Goal: Task Accomplishment & Management: Manage account settings

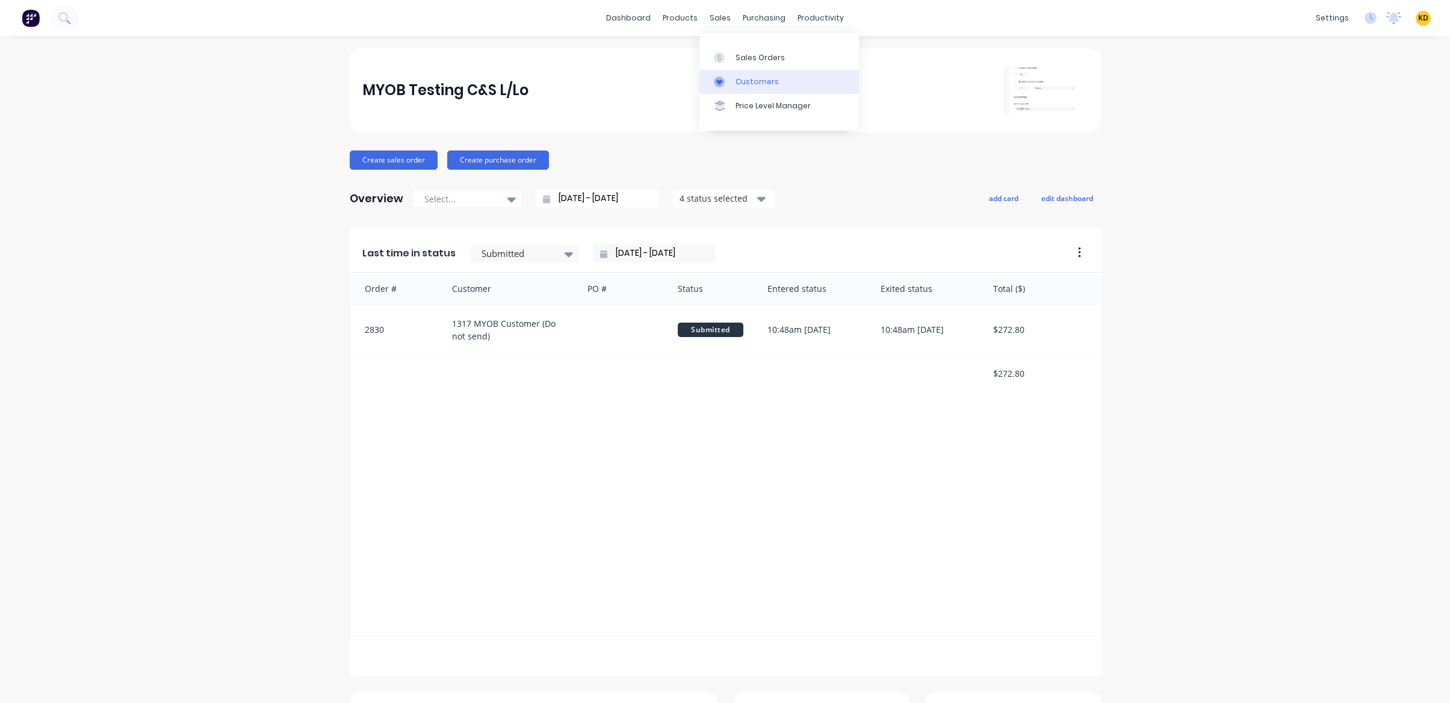
click at [766, 87] on link "Customers" at bounding box center [779, 82] width 160 height 24
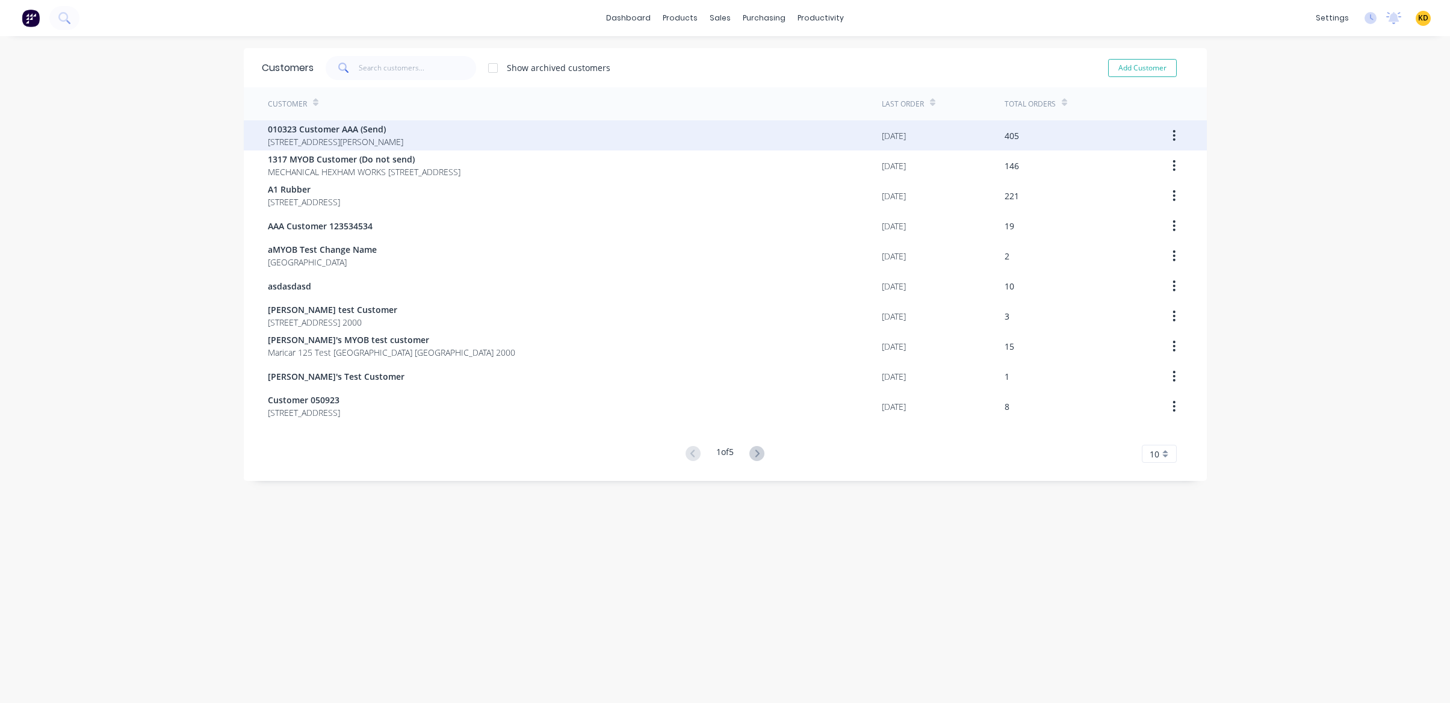
click at [391, 134] on span "010323 Customer AAA (Send)" at bounding box center [335, 129] width 135 height 13
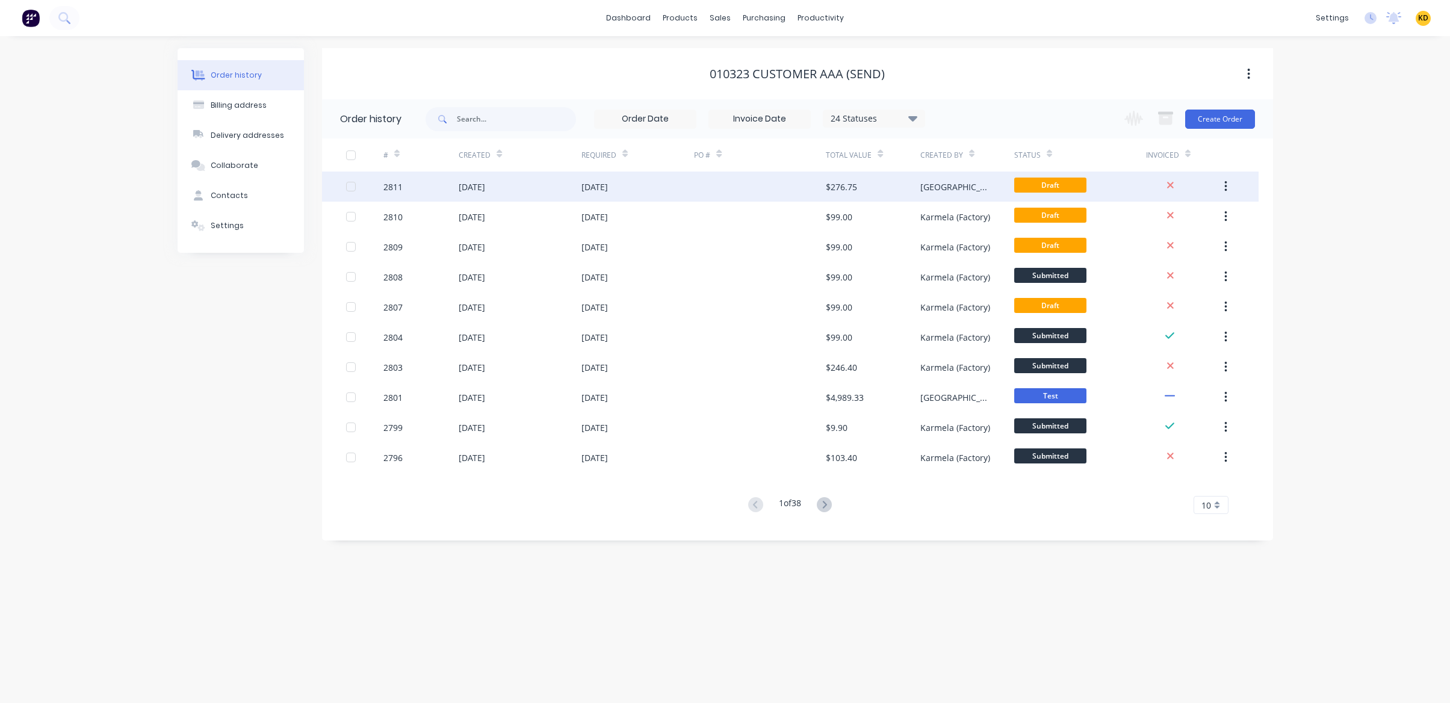
click at [754, 192] on div at bounding box center [760, 187] width 132 height 30
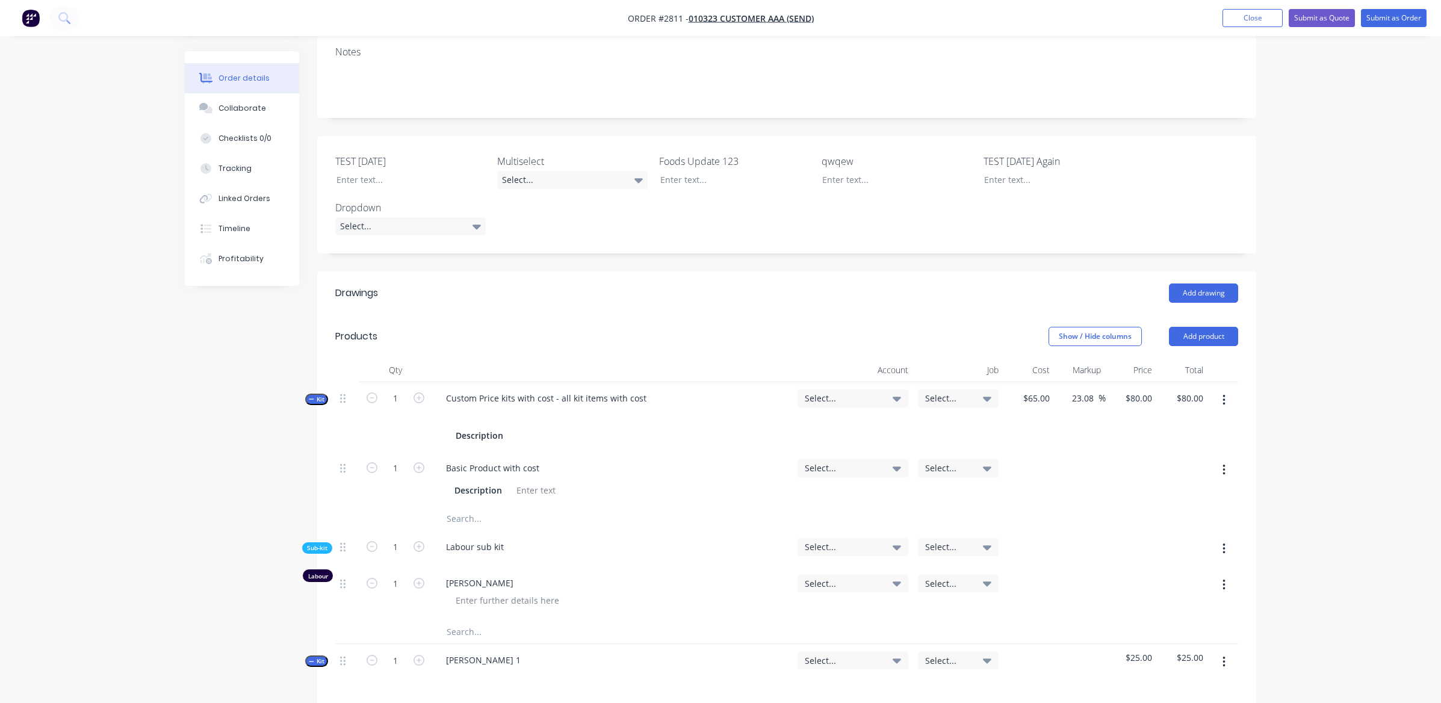
scroll to position [217, 0]
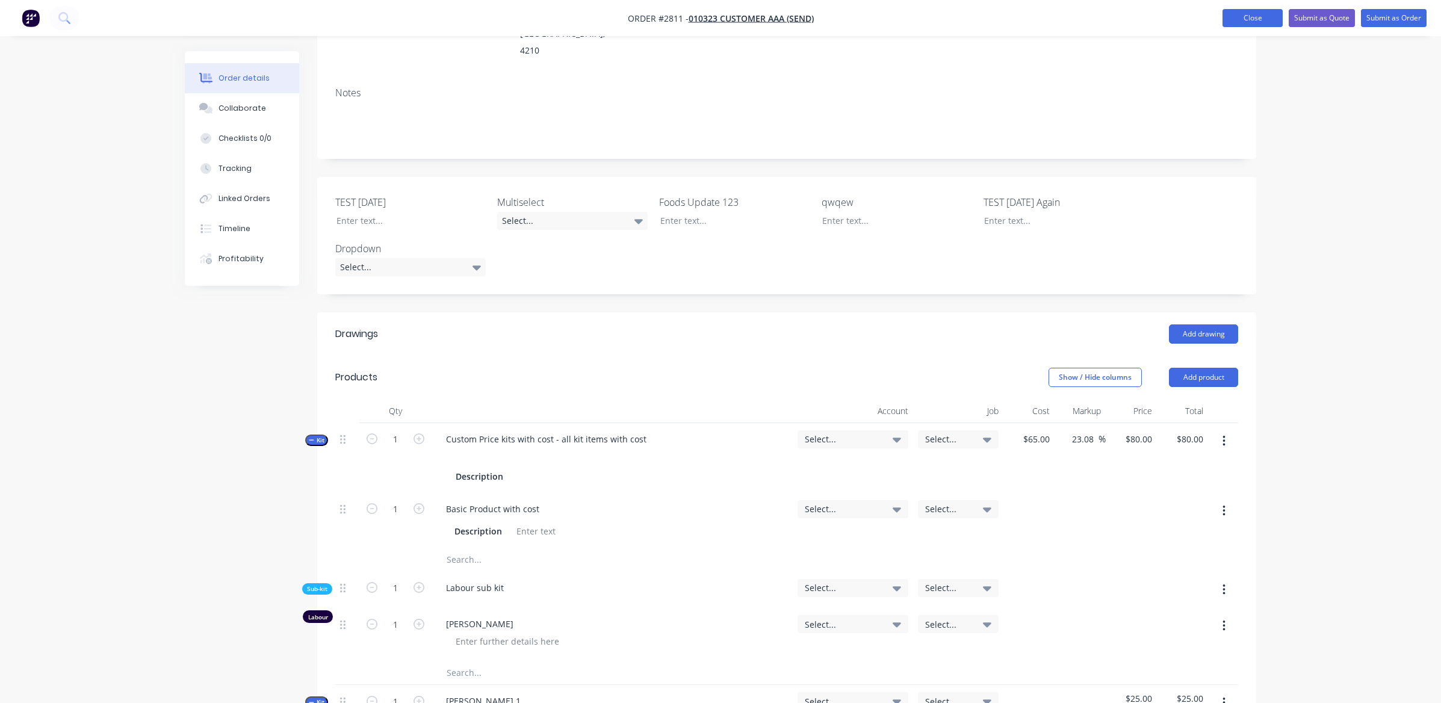
click at [1238, 16] on button "Close" at bounding box center [1252, 18] width 60 height 18
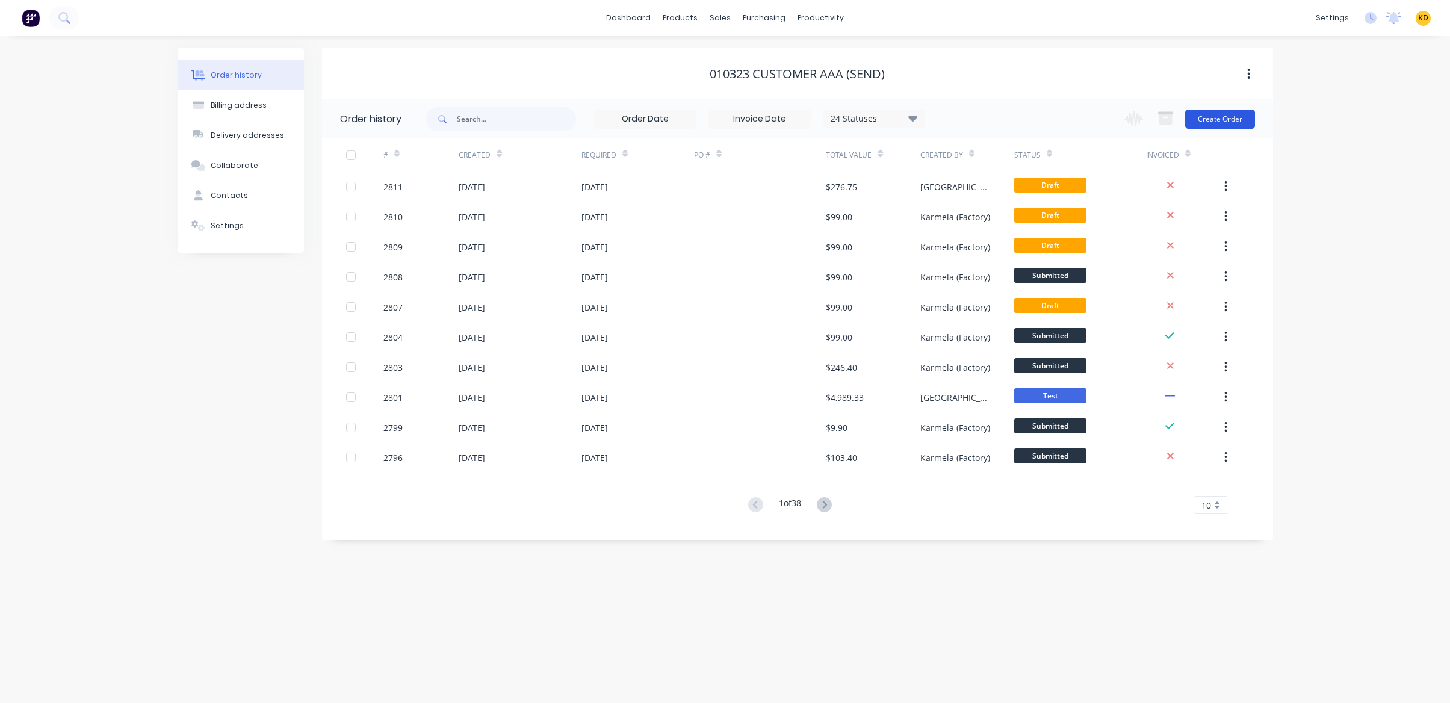
click at [1230, 126] on button "Create Order" at bounding box center [1220, 119] width 70 height 19
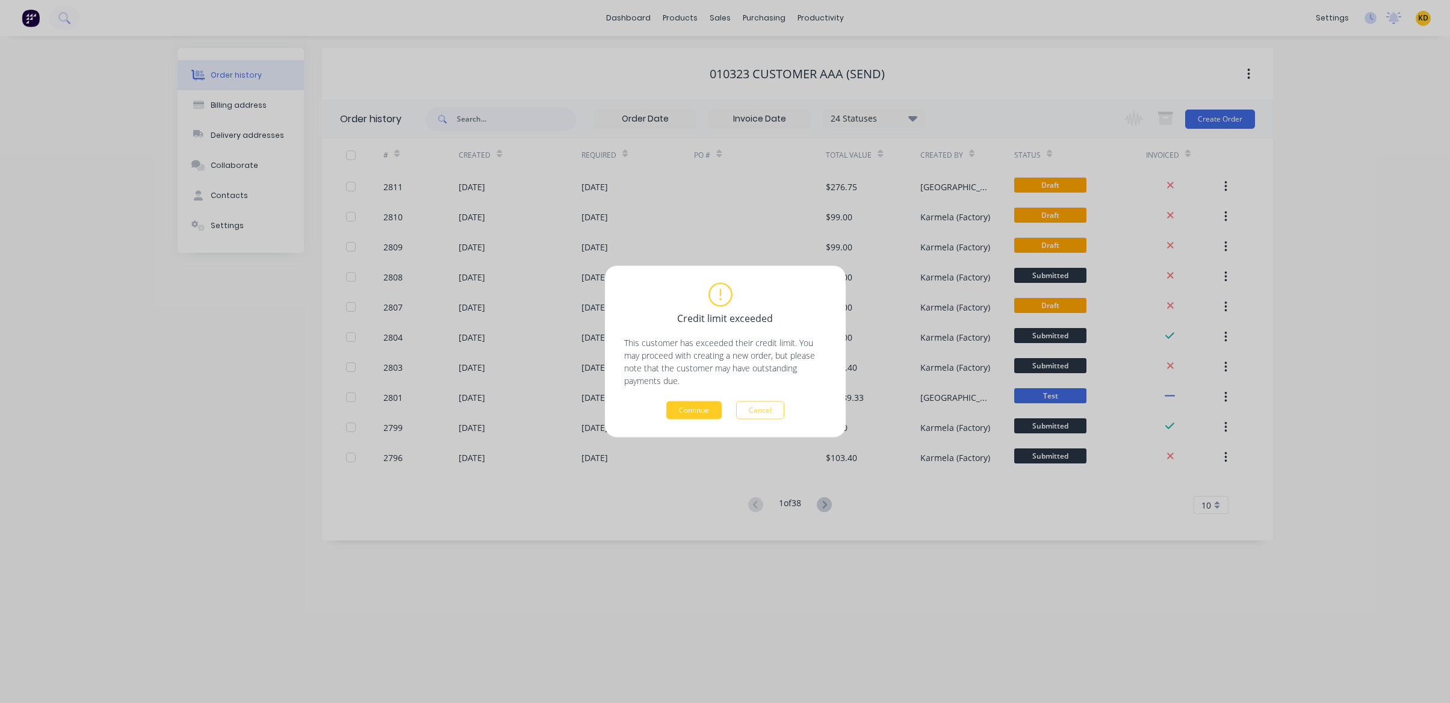
click at [718, 409] on button "Continue" at bounding box center [693, 410] width 55 height 18
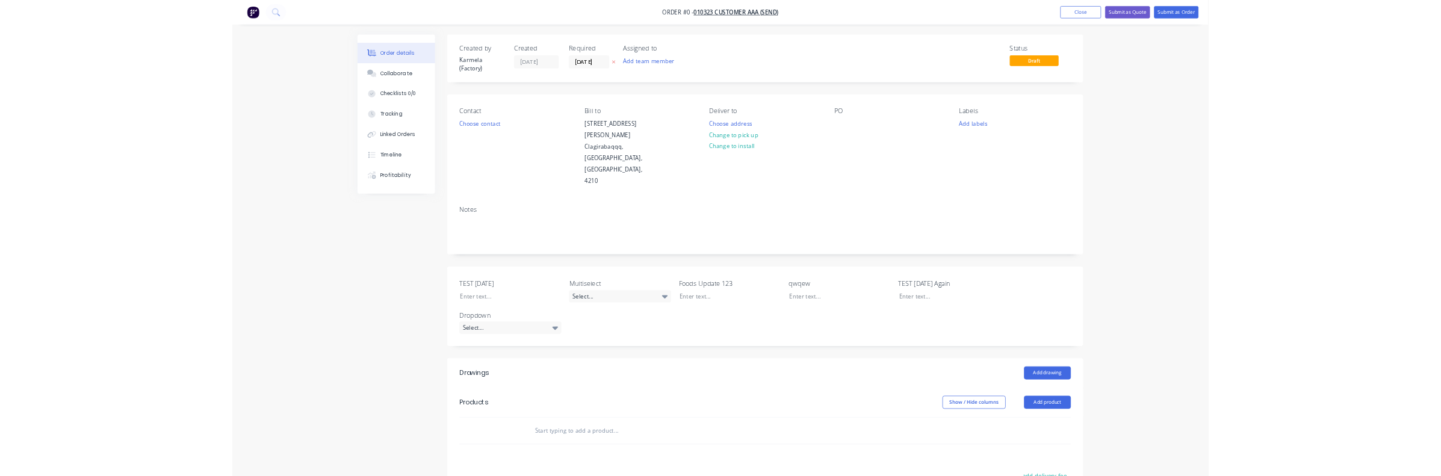
scroll to position [217, 0]
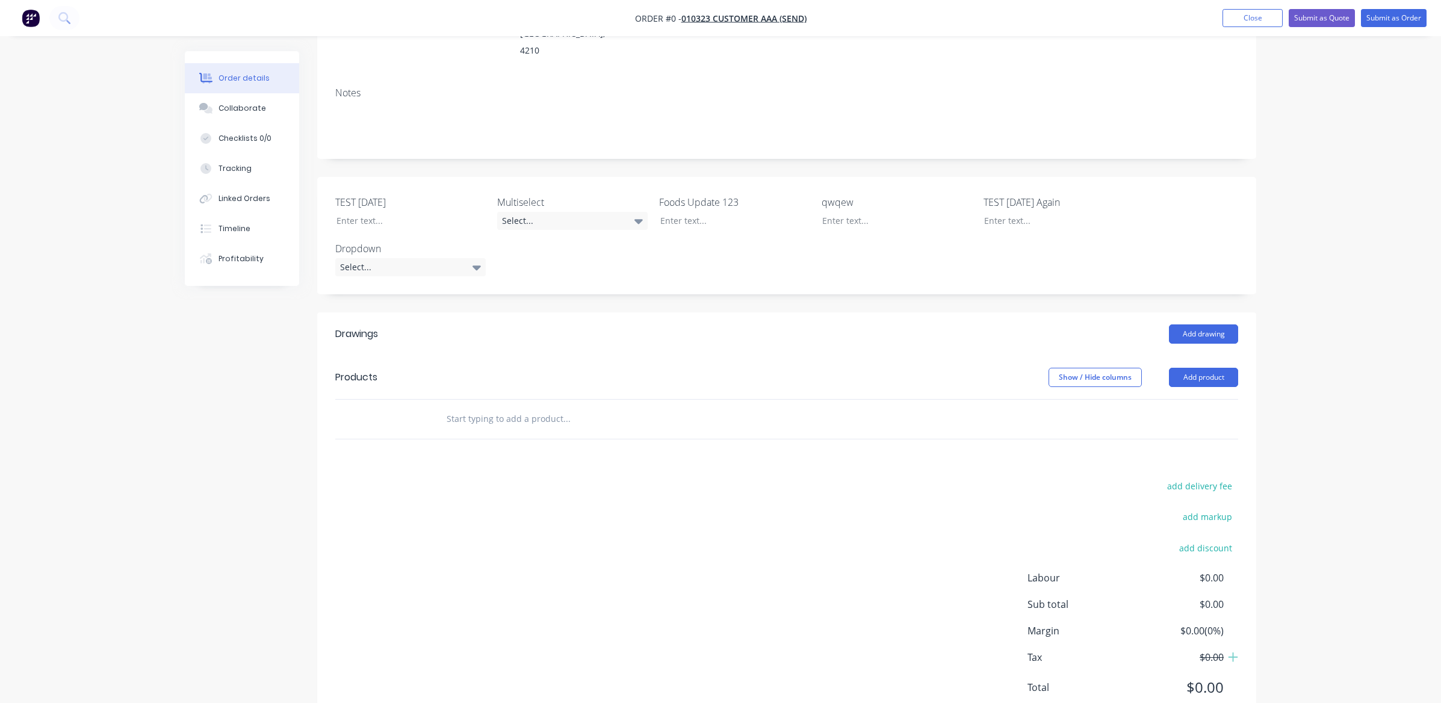
click at [490, 407] on input "text" at bounding box center [566, 419] width 241 height 24
paste input "Karmela (Factory) D"
type input "Karmela (Factory) Deogracias"
click at [1330, 241] on div "Order details Collaborate Checklists 0/0 Tracking Linked Orders Timeline Profit…" at bounding box center [720, 264] width 1441 height 963
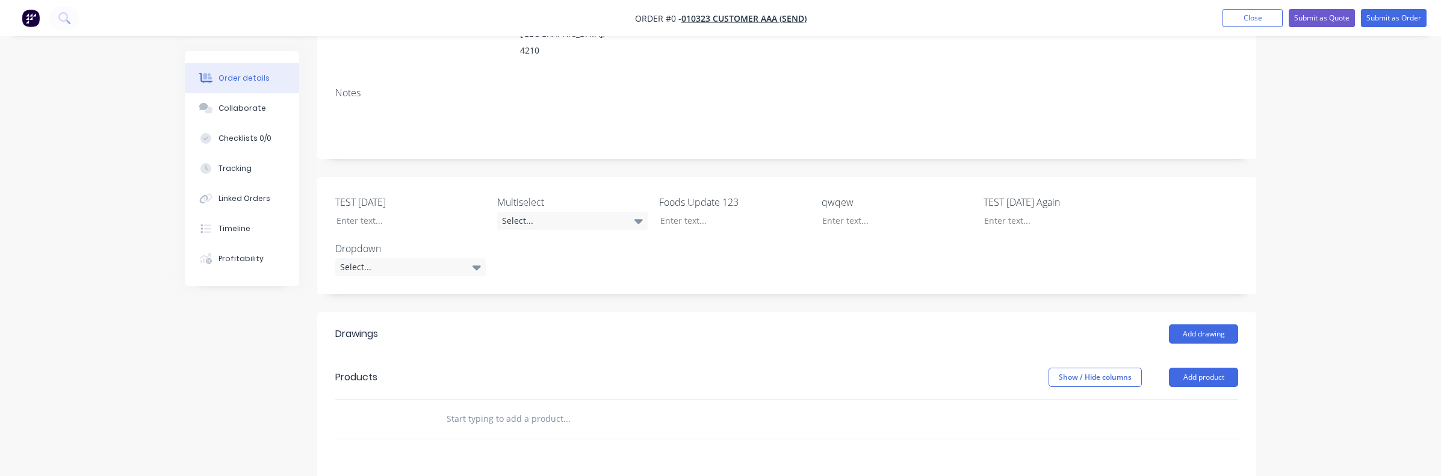
click at [502, 407] on input "text" at bounding box center [566, 419] width 241 height 24
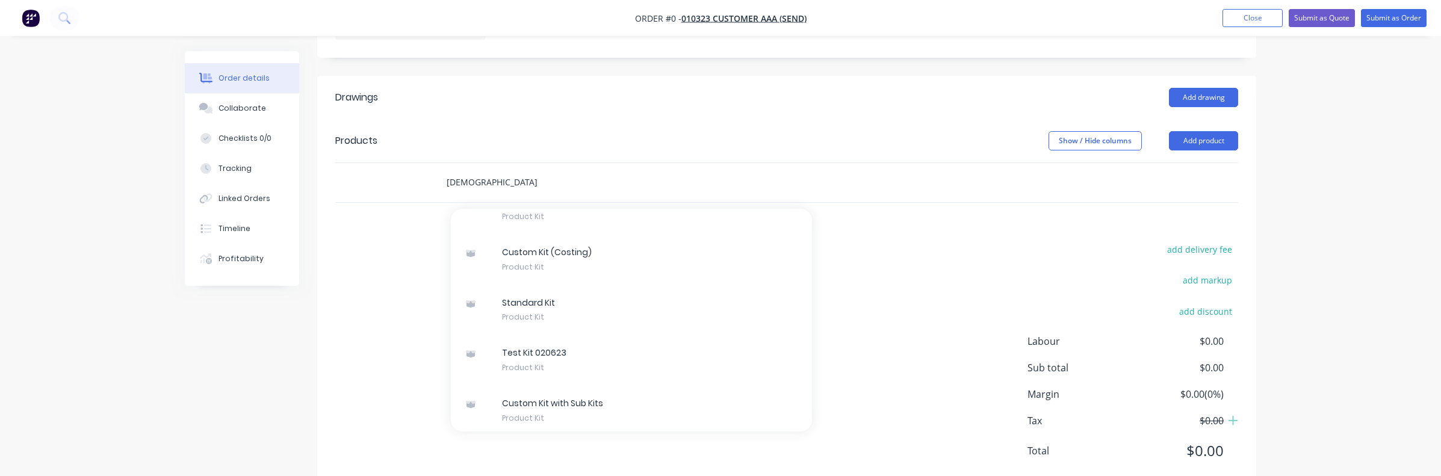
scroll to position [941, 0]
type input "karmela"
click at [230, 380] on div "Created by Karmela (Factory) Created 24/09/25 Required 24/09/25 Assigned to Add…" at bounding box center [720, 54] width 1071 height 912
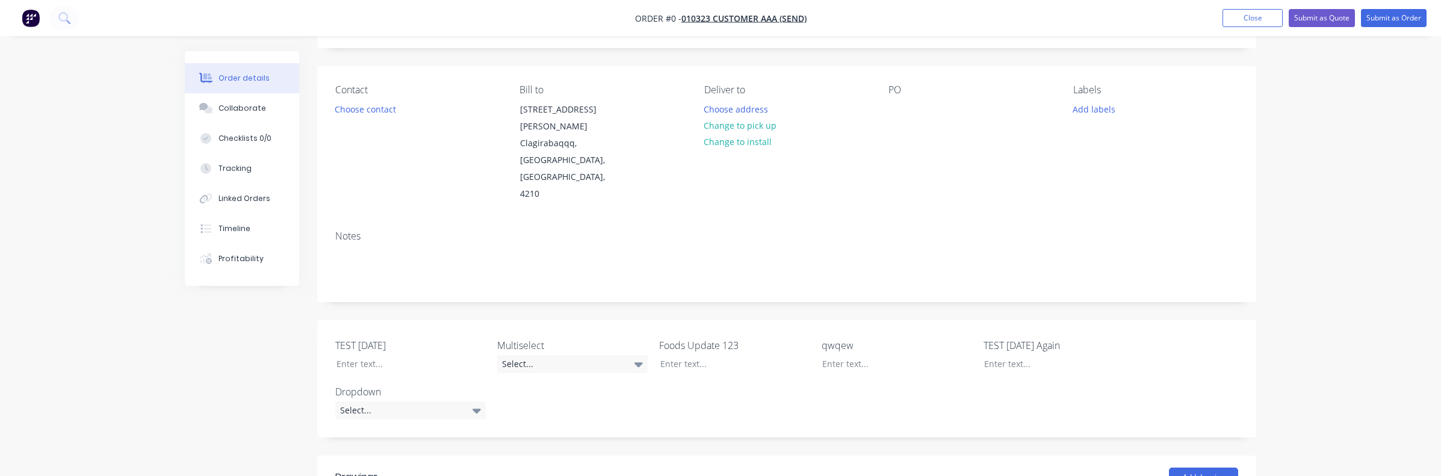
scroll to position [0, 0]
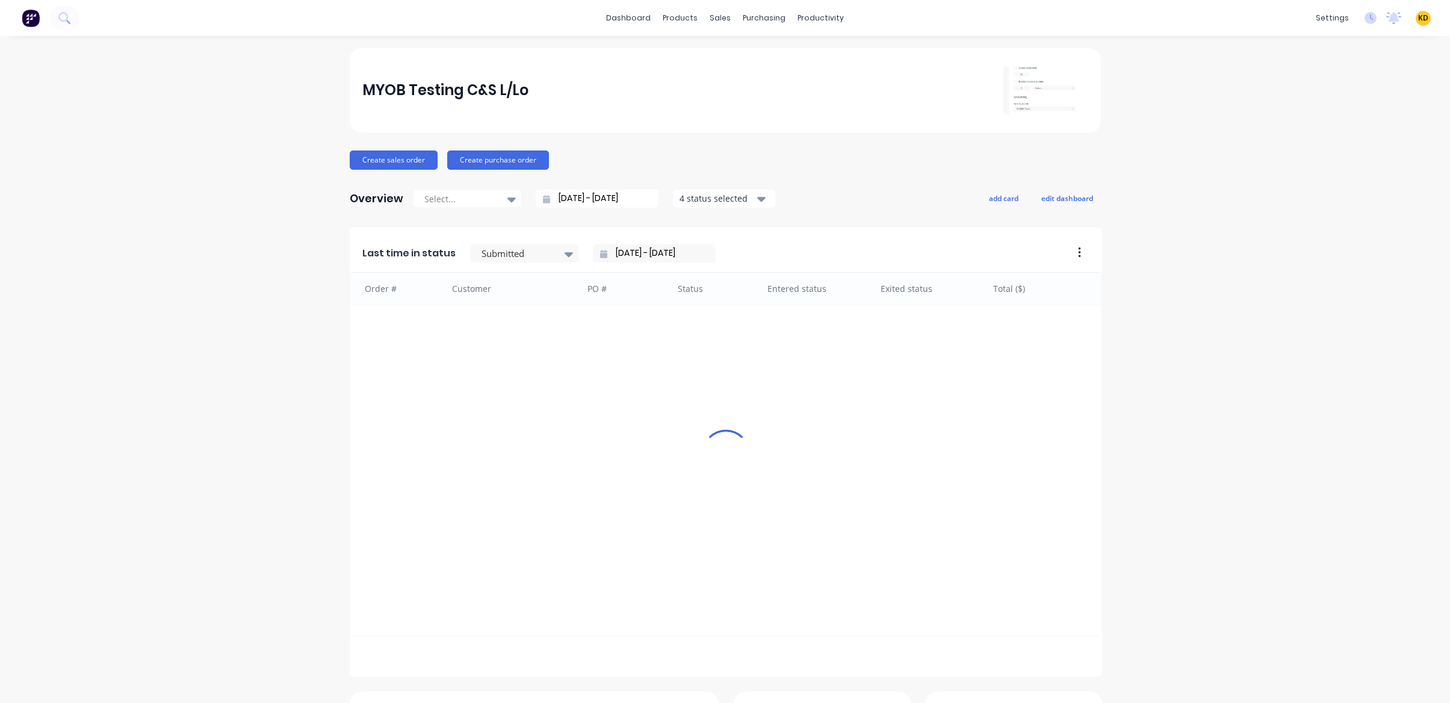
click at [1353, 131] on div "MYOB Testing C&S L/Lo Create sales order Create purchase order Overview Select.…" at bounding box center [725, 517] width 1450 height 938
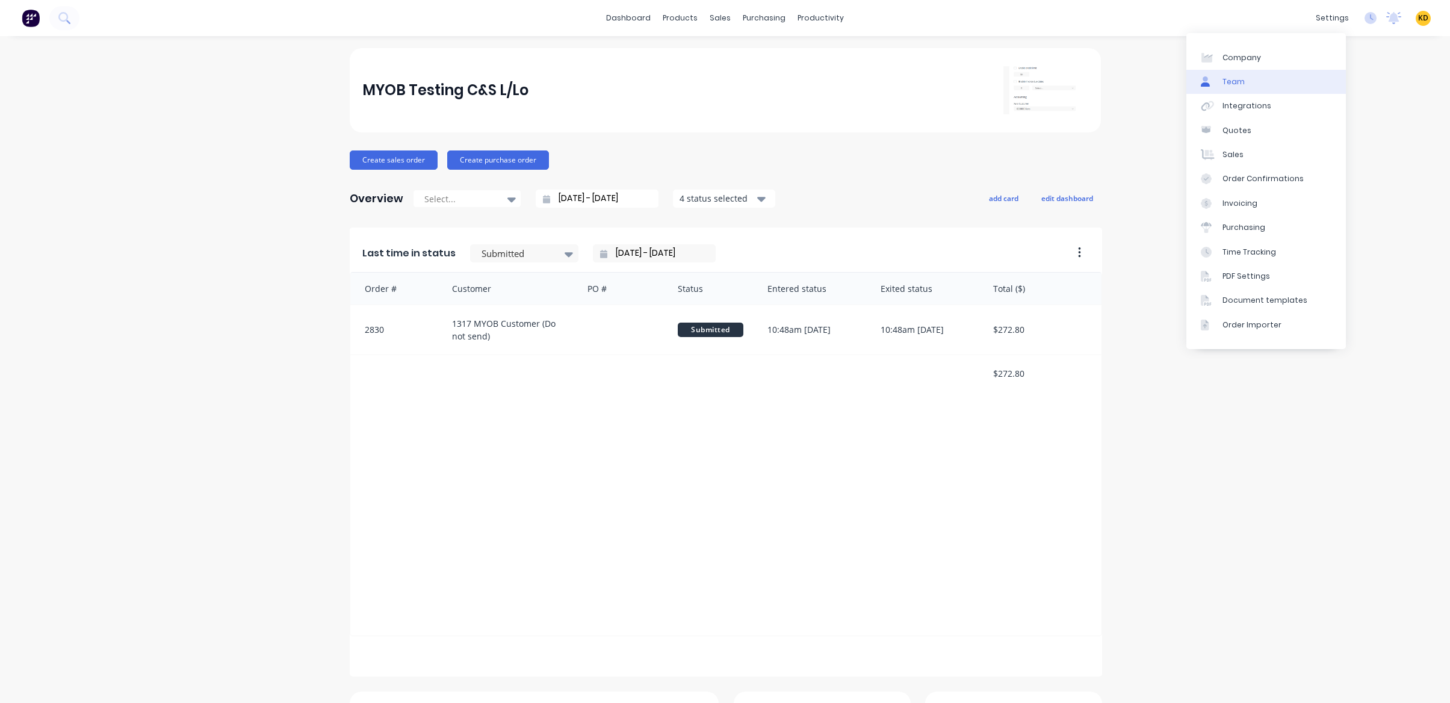
click at [1297, 82] on link "Team" at bounding box center [1266, 82] width 160 height 24
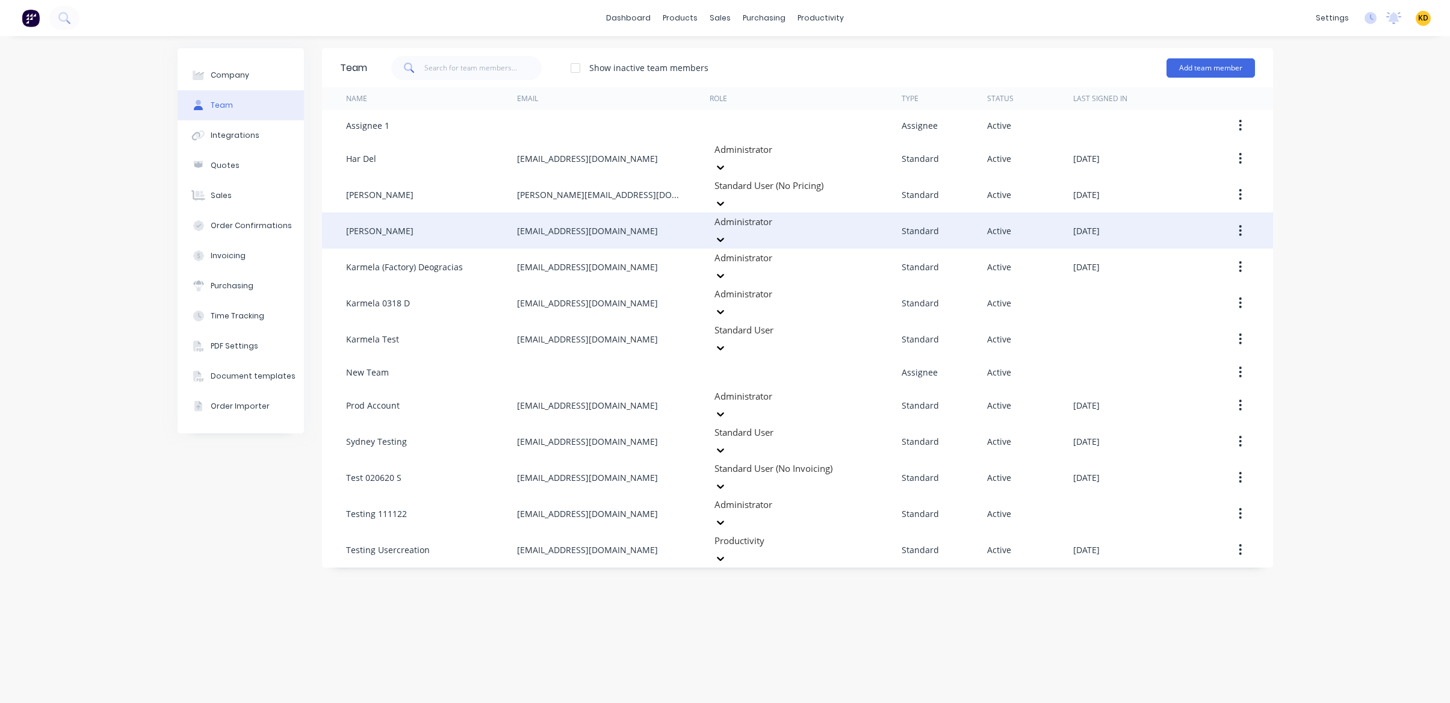
click at [1244, 220] on button "button" at bounding box center [1240, 231] width 28 height 22
click at [1206, 253] on div "Edit" at bounding box center [1197, 261] width 93 height 17
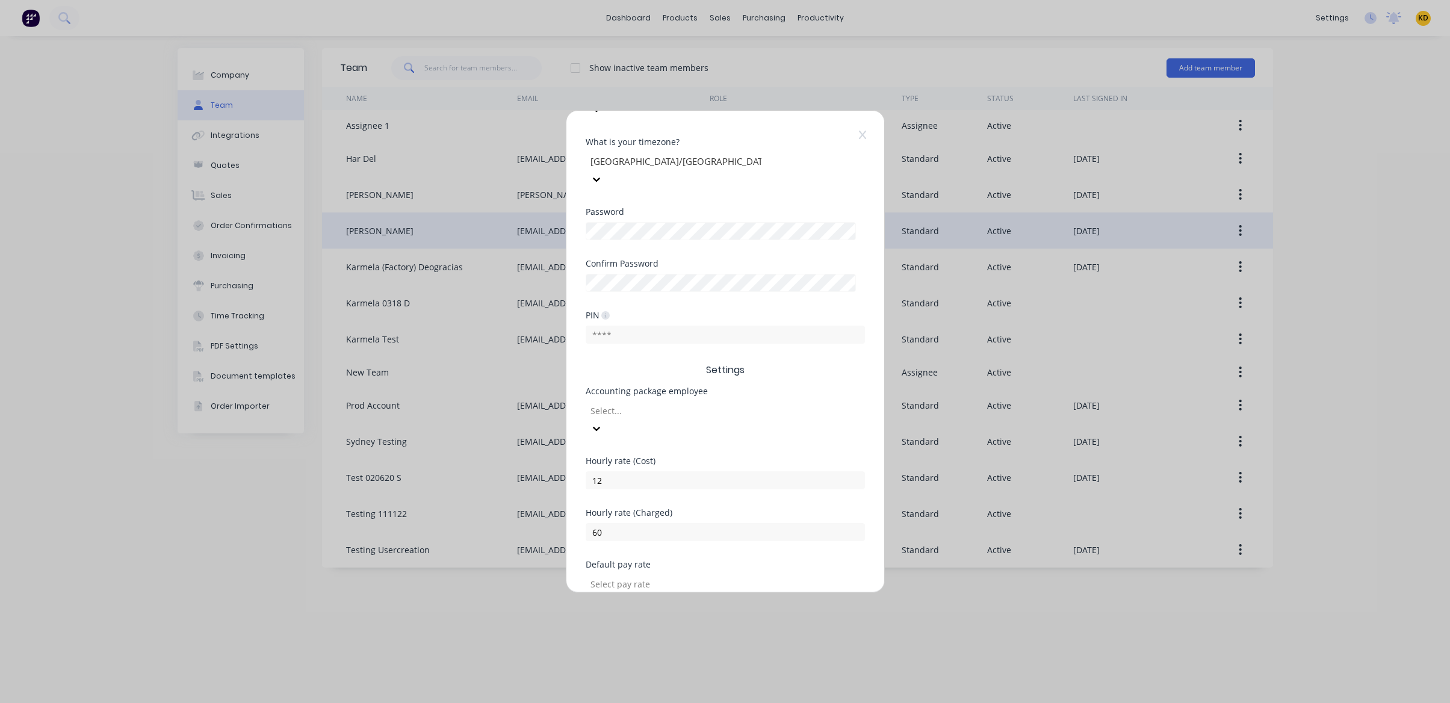
scroll to position [250, 0]
click at [683, 628] on button "Save" at bounding box center [687, 637] width 66 height 19
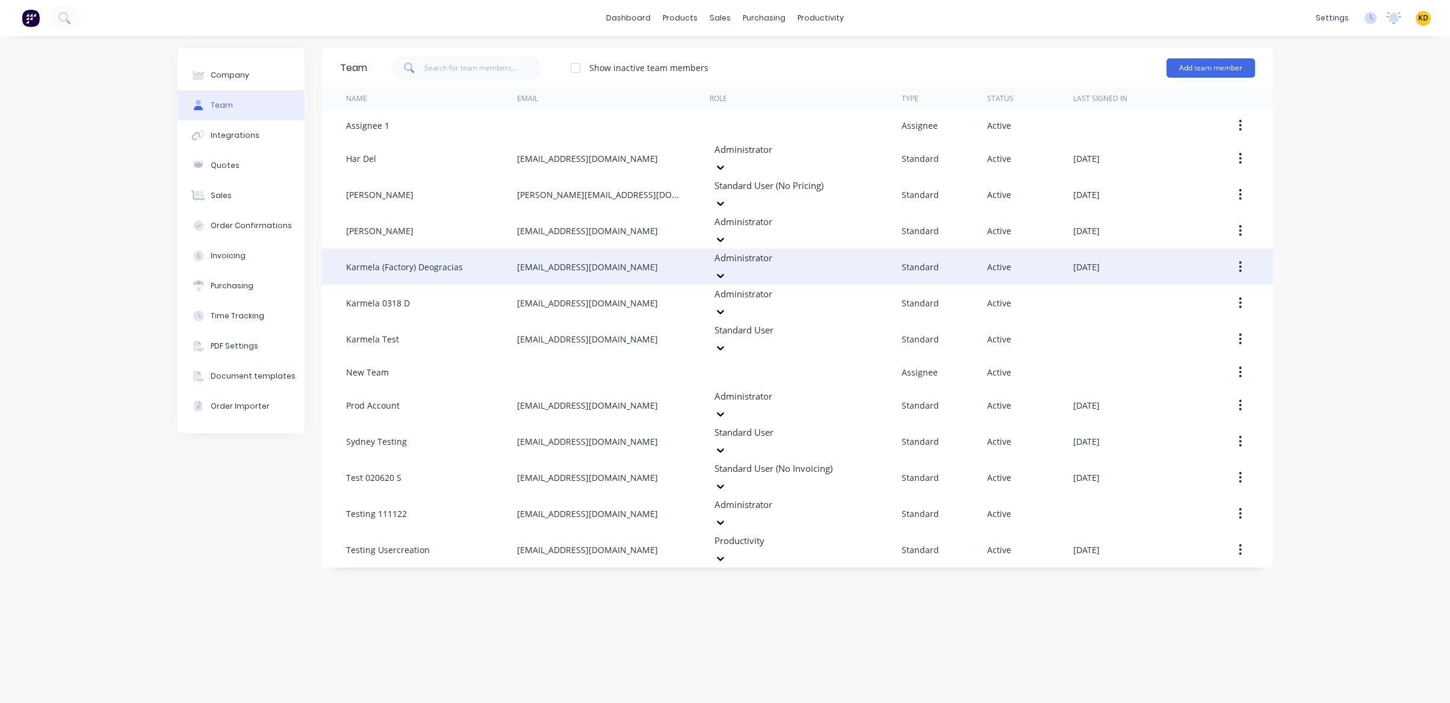
click at [1245, 256] on button "button" at bounding box center [1240, 267] width 28 height 22
click at [1206, 290] on div "Edit" at bounding box center [1197, 298] width 93 height 17
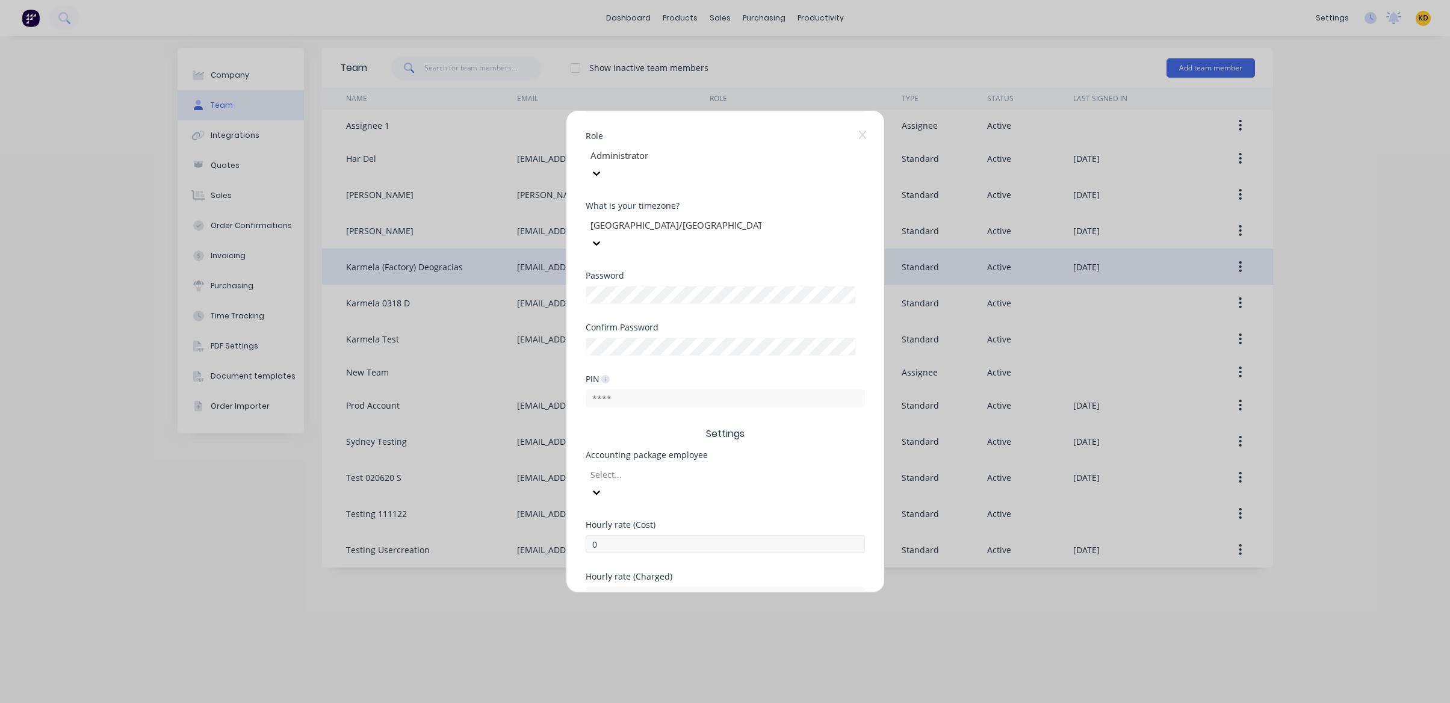
scroll to position [250, 0]
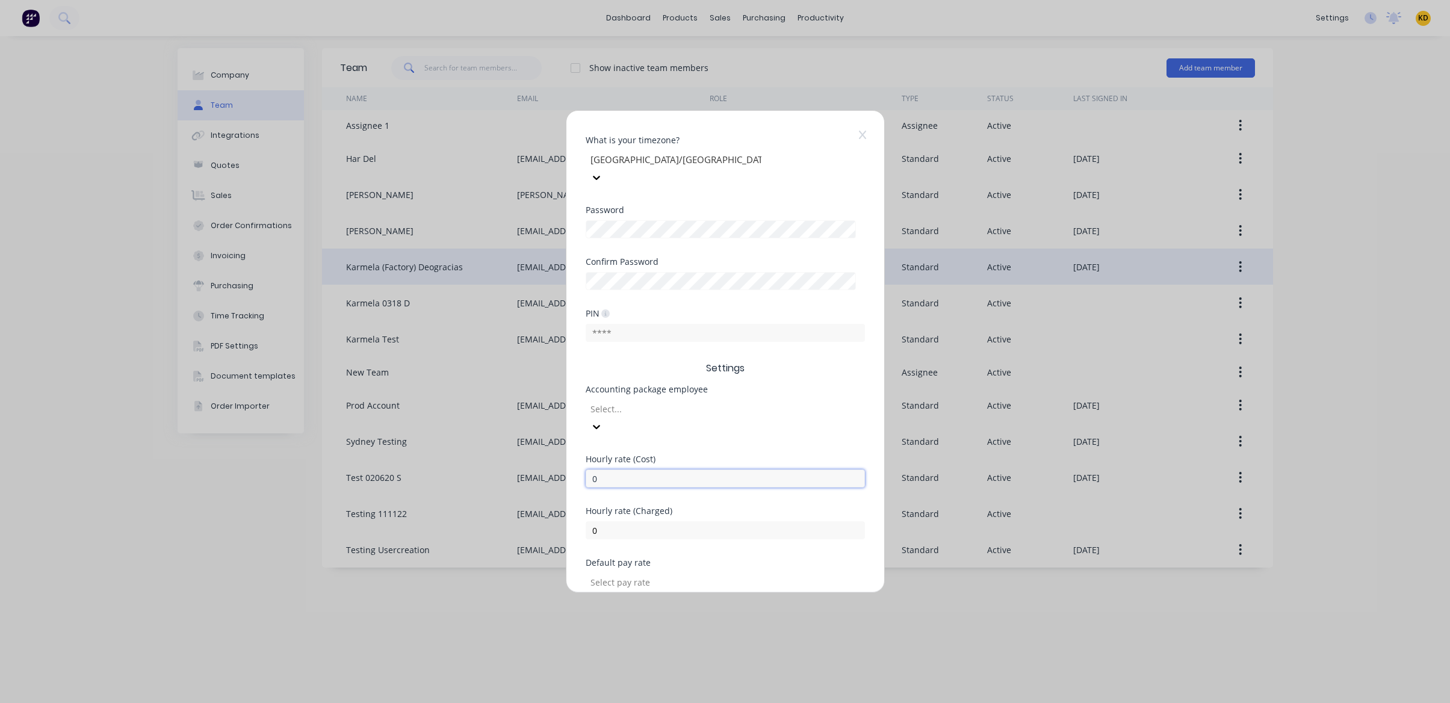
drag, startPoint x: 610, startPoint y: 422, endPoint x: 540, endPoint y: 423, distance: 69.8
click at [540, 423] on div "Edit Standard team member Username karmela+default @ [DOMAIN_NAME] First name […" at bounding box center [725, 351] width 1450 height 703
type input "20"
type input "40"
click at [698, 628] on button "Save" at bounding box center [687, 637] width 66 height 19
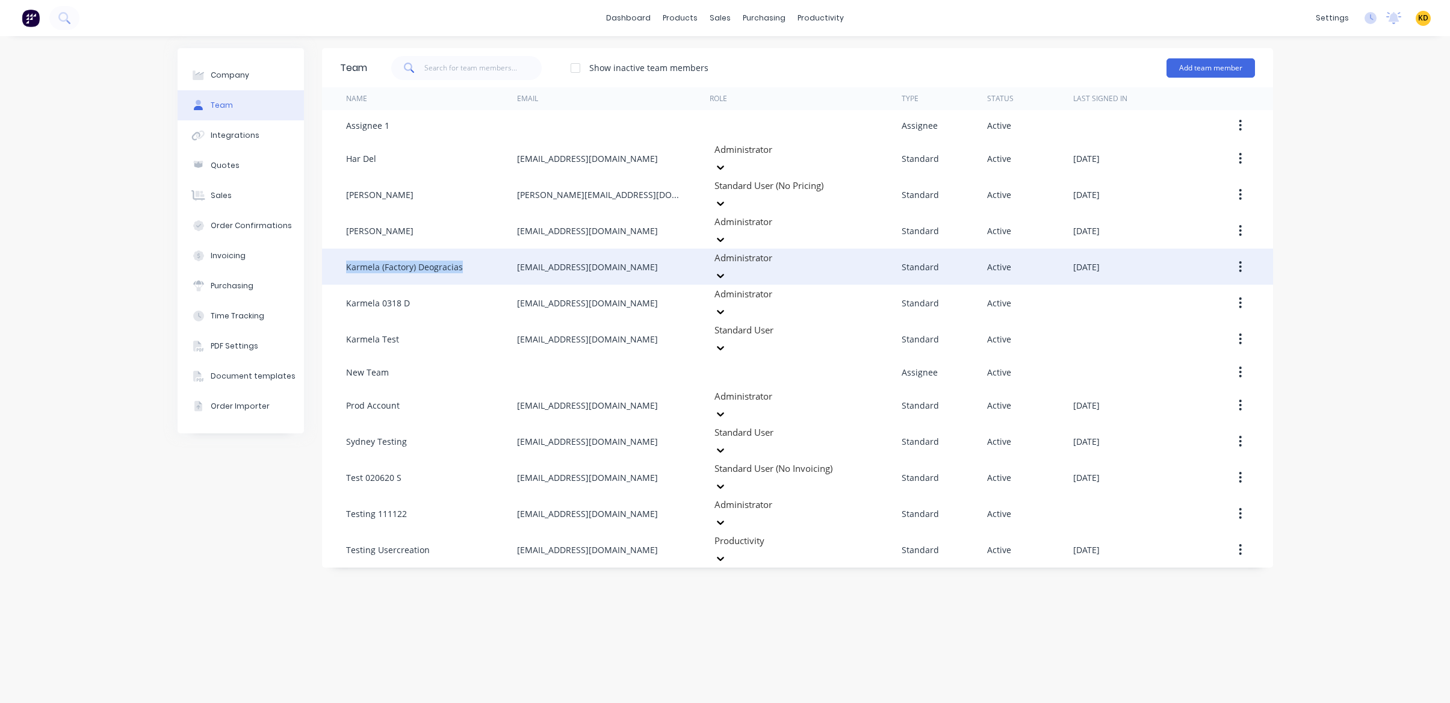
drag, startPoint x: 343, startPoint y: 246, endPoint x: 477, endPoint y: 249, distance: 133.7
click at [477, 249] on div "Karmela (Factory) Deogracias [EMAIL_ADDRESS][DOMAIN_NAME] Administrator Standar…" at bounding box center [797, 267] width 951 height 36
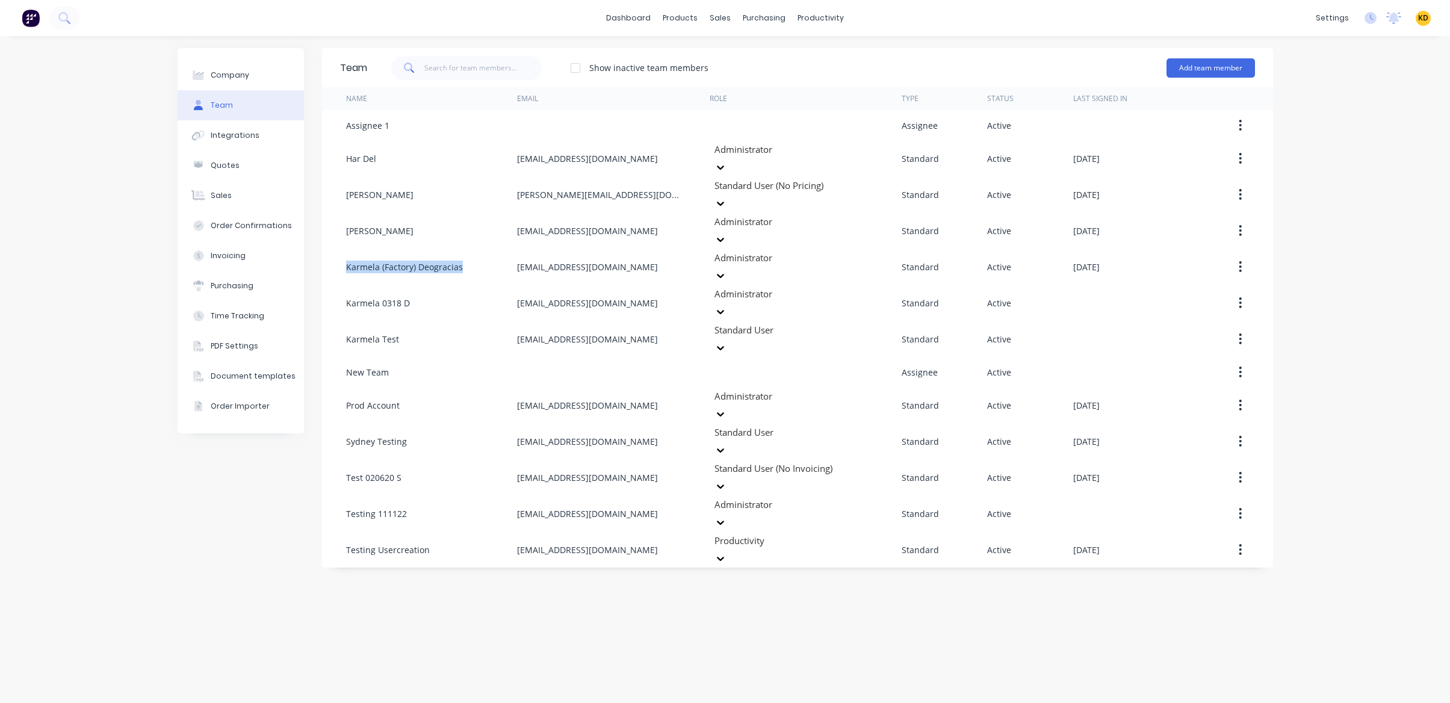
copy div "Karmela (Factory) Deogracias"
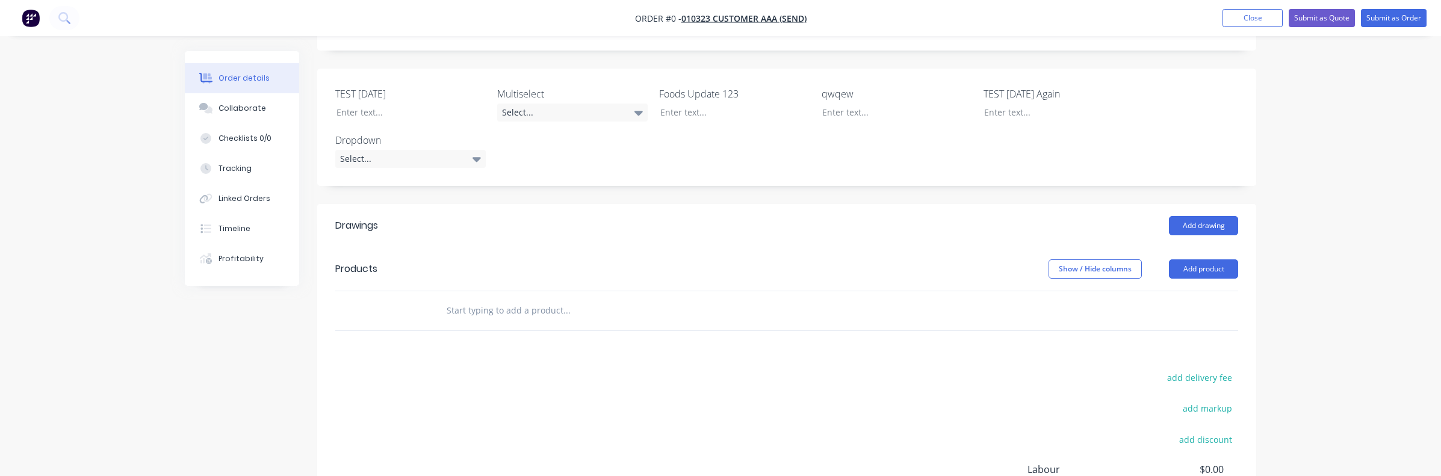
scroll to position [433, 0]
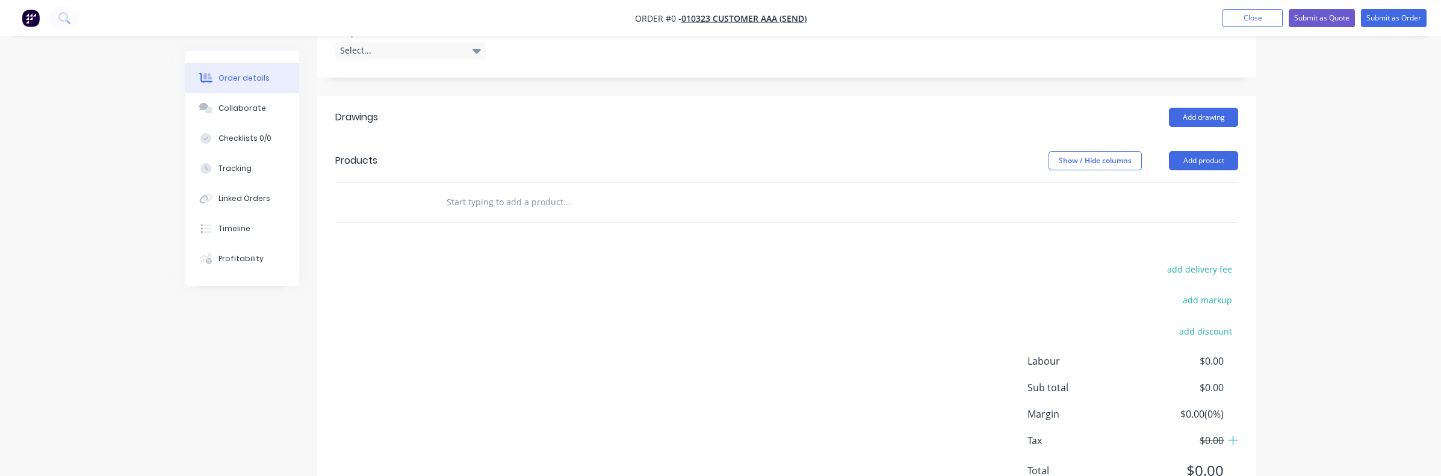
click at [530, 190] on input "text" at bounding box center [566, 202] width 241 height 24
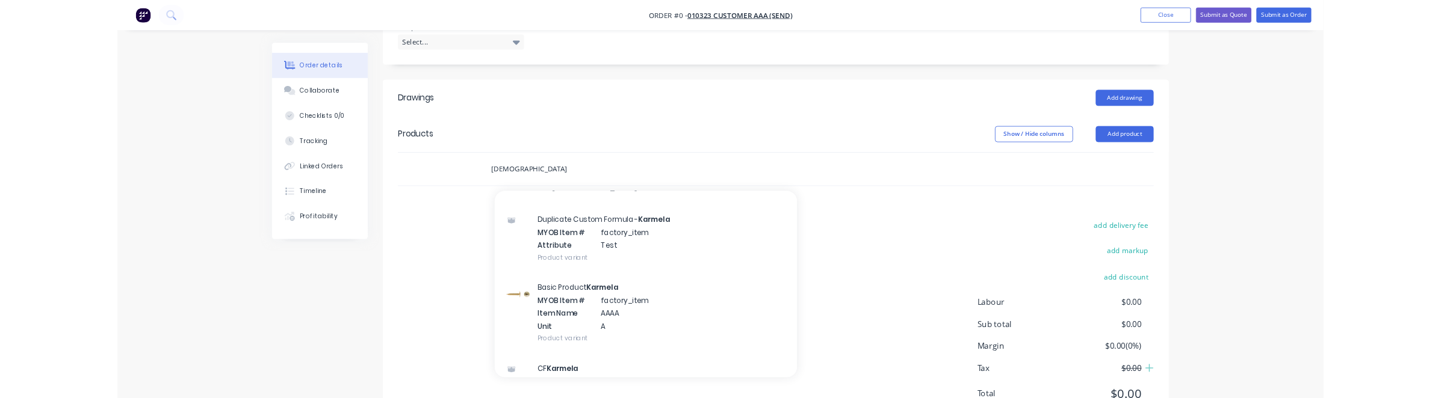
scroll to position [0, 0]
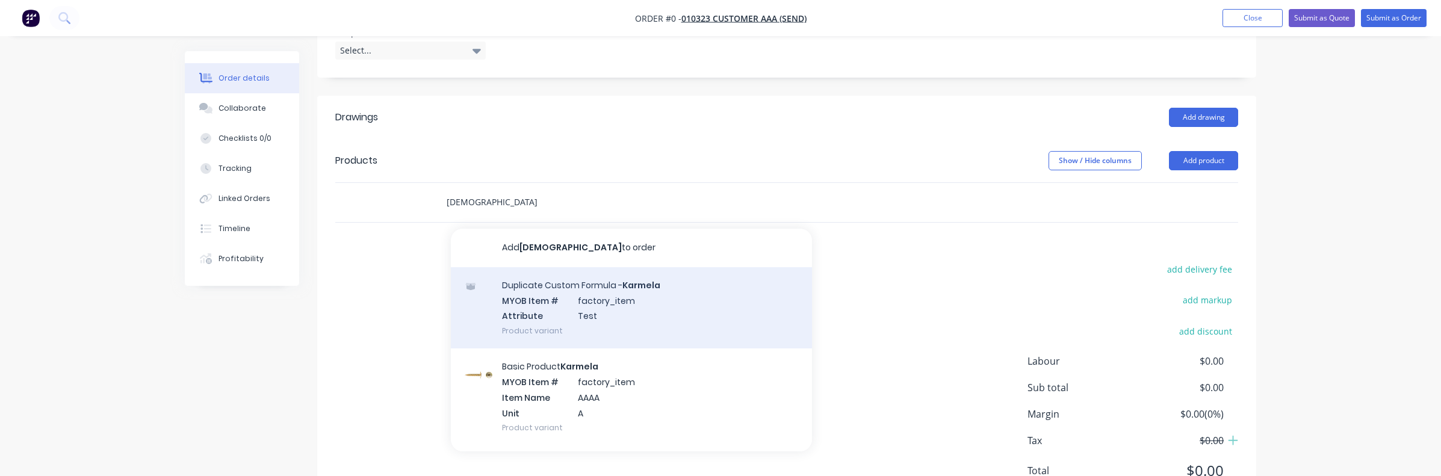
type input "[DEMOGRAPHIC_DATA]"
click at [719, 275] on div "Duplicate Custom Formula - Karmela MYOB Item # factory_item Attribute Test Prod…" at bounding box center [631, 307] width 361 height 81
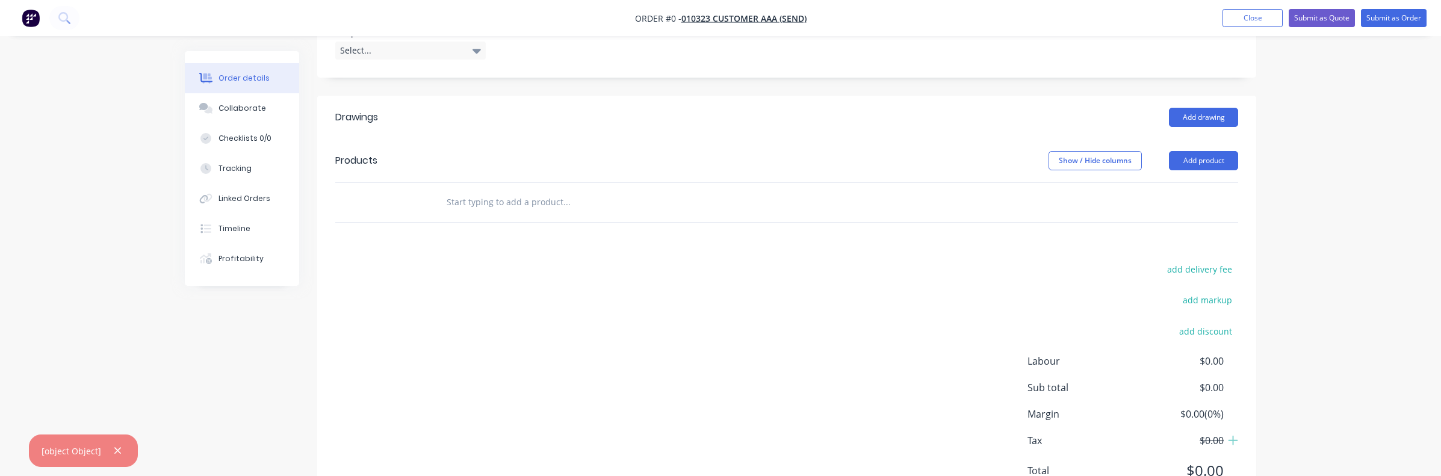
click at [356, 337] on div "add delivery fee add markup add discount Labour $0.00 Sub total $0.00 Margin $0…" at bounding box center [786, 377] width 903 height 232
click at [115, 454] on icon "button" at bounding box center [118, 450] width 8 height 11
click at [525, 190] on input "text" at bounding box center [566, 202] width 241 height 24
type input "[DEMOGRAPHIC_DATA]"
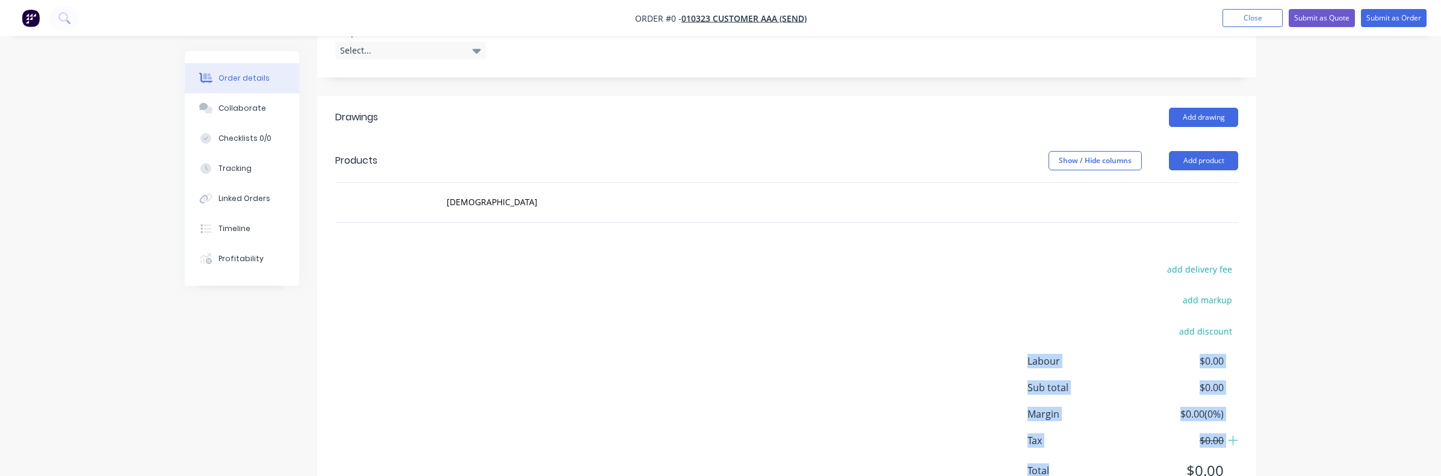
drag, startPoint x: 817, startPoint y: 476, endPoint x: 824, endPoint y: 324, distance: 151.2
click at [824, 324] on div "Drawings Add drawing Products Show / Hide columns Add product karmela add deliv…" at bounding box center [786, 304] width 939 height 416
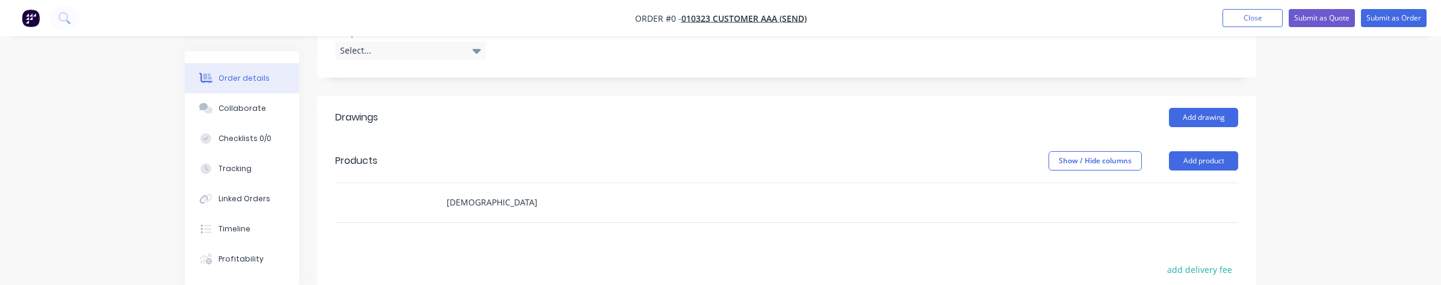
click at [516, 190] on input "[DEMOGRAPHIC_DATA]" at bounding box center [566, 202] width 241 height 24
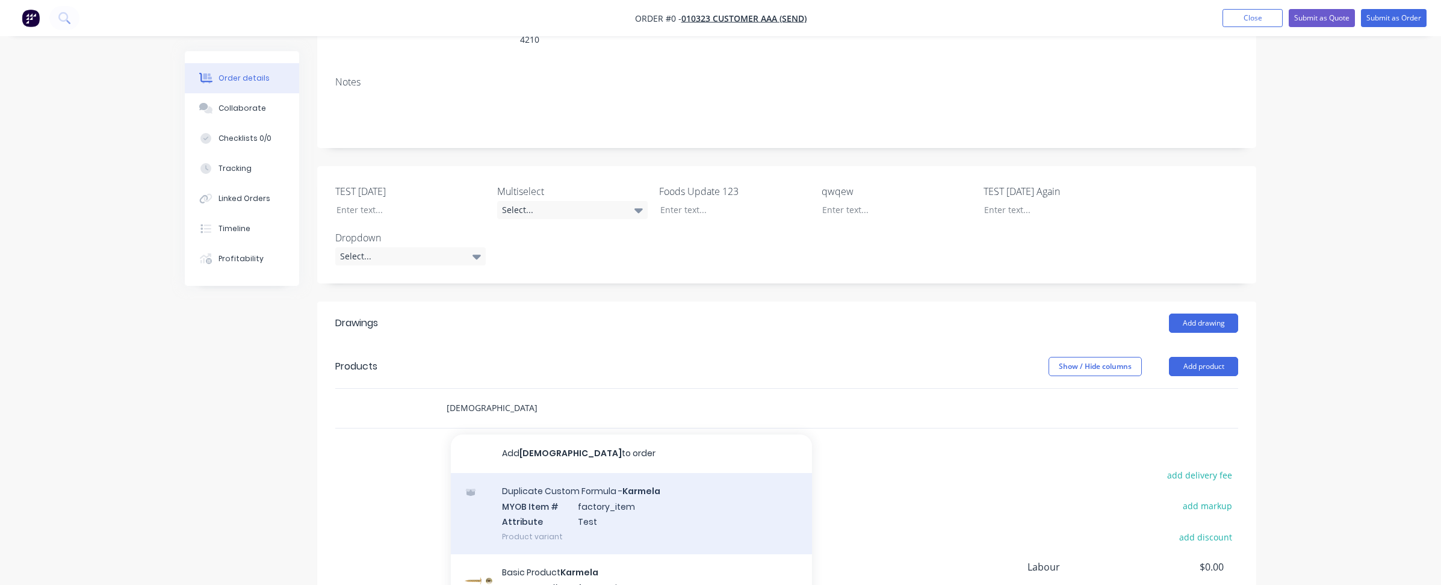
scroll to position [344, 0]
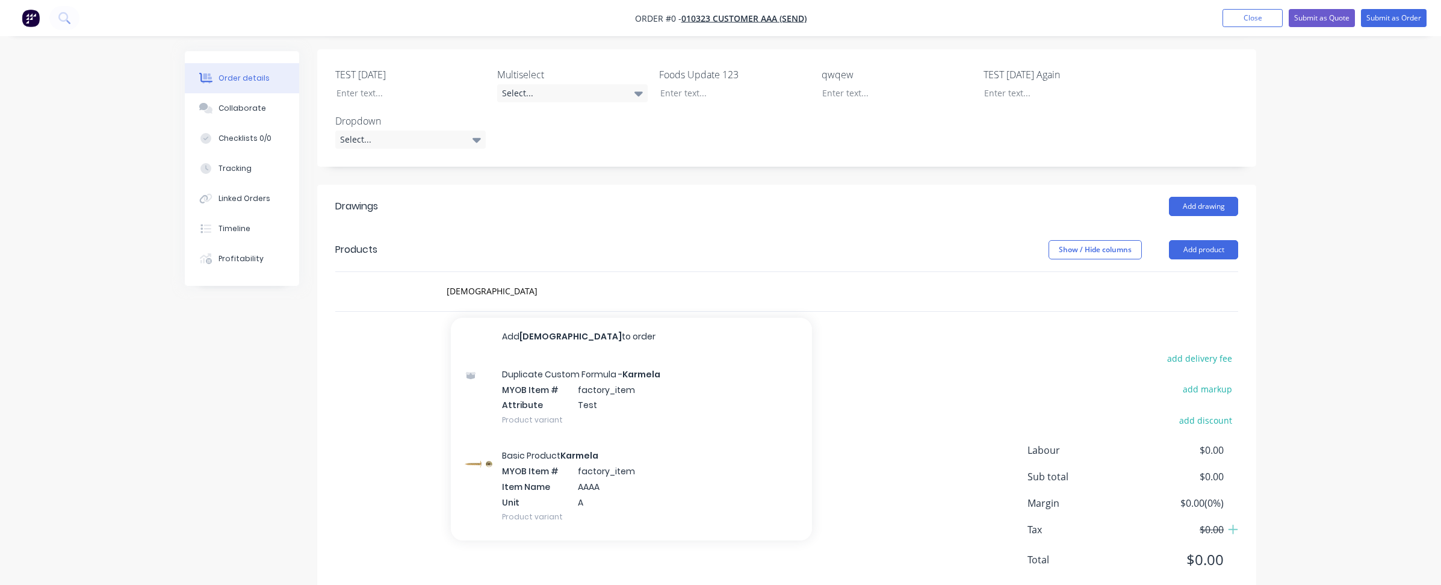
click at [1304, 146] on div "Order details Collaborate Checklists 0/0 Tracking Linked Orders Timeline Profit…" at bounding box center [720, 137] width 1441 height 963
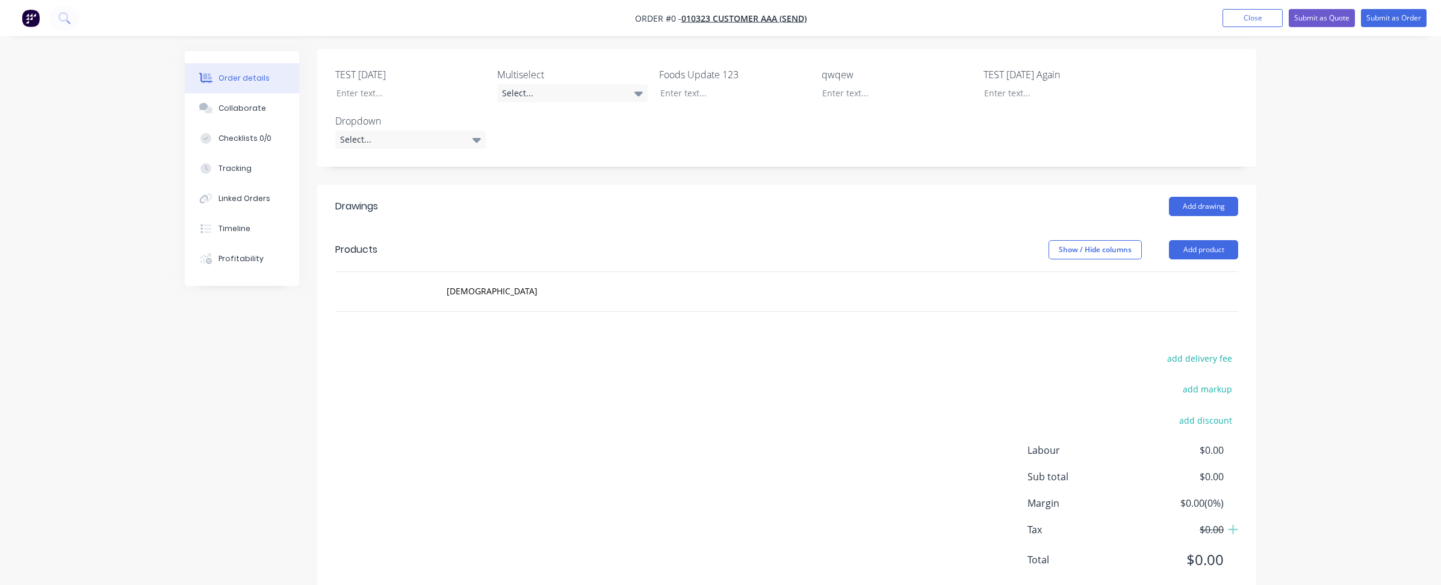
click at [1260, 29] on nav "Order #0 - 010323 Customer AAA (Send) Add product Close Submit as Quote Submit …" at bounding box center [720, 18] width 1441 height 36
click at [1256, 13] on button "Close" at bounding box center [1252, 18] width 60 height 18
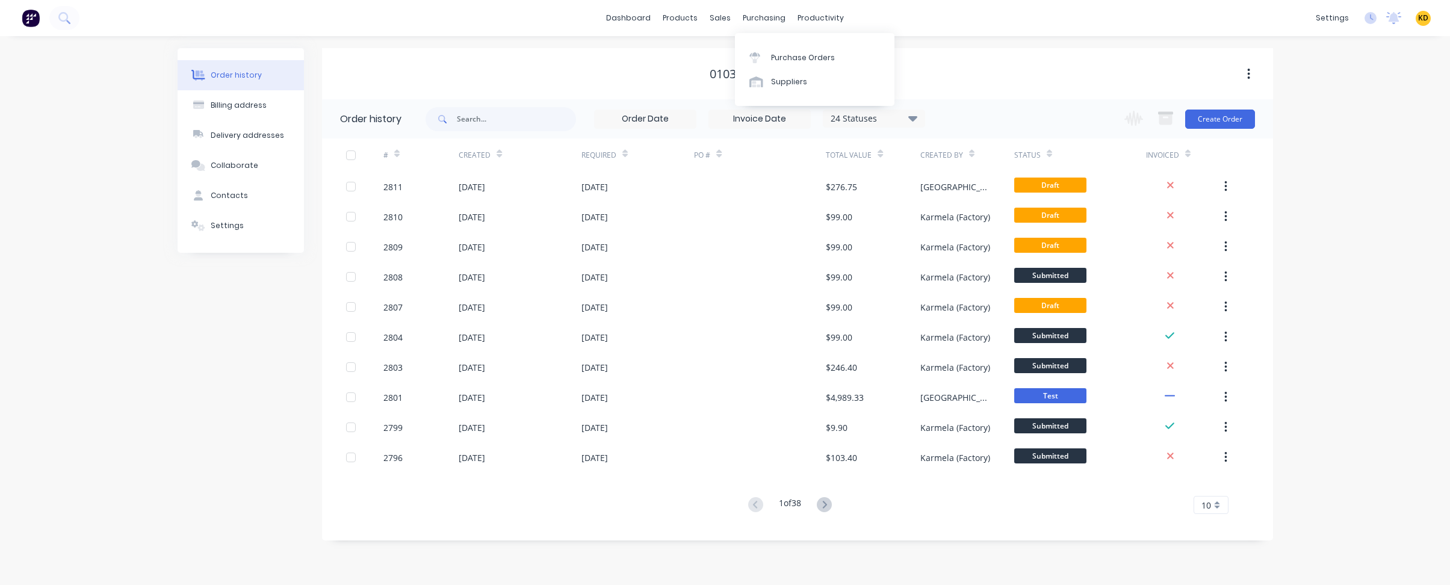
click at [1334, 144] on div "Order history Billing address Delivery addresses Collaborate Contacts Settings …" at bounding box center [725, 310] width 1450 height 549
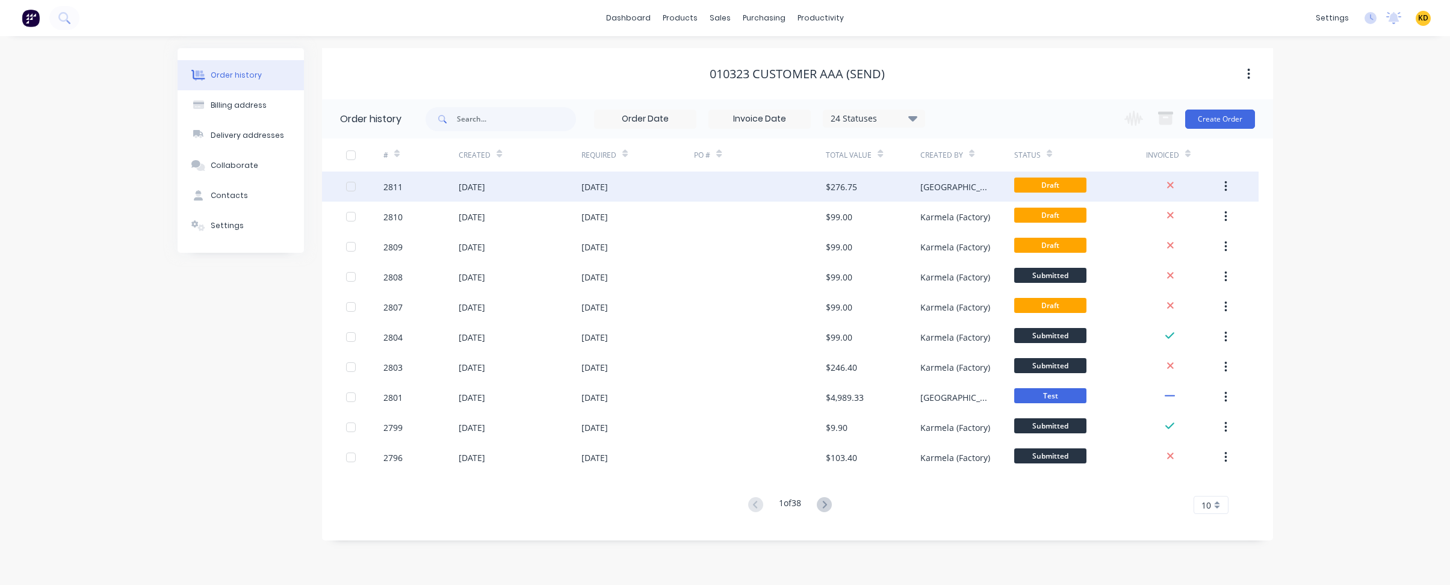
click at [1106, 176] on div "Draft" at bounding box center [1080, 187] width 132 height 30
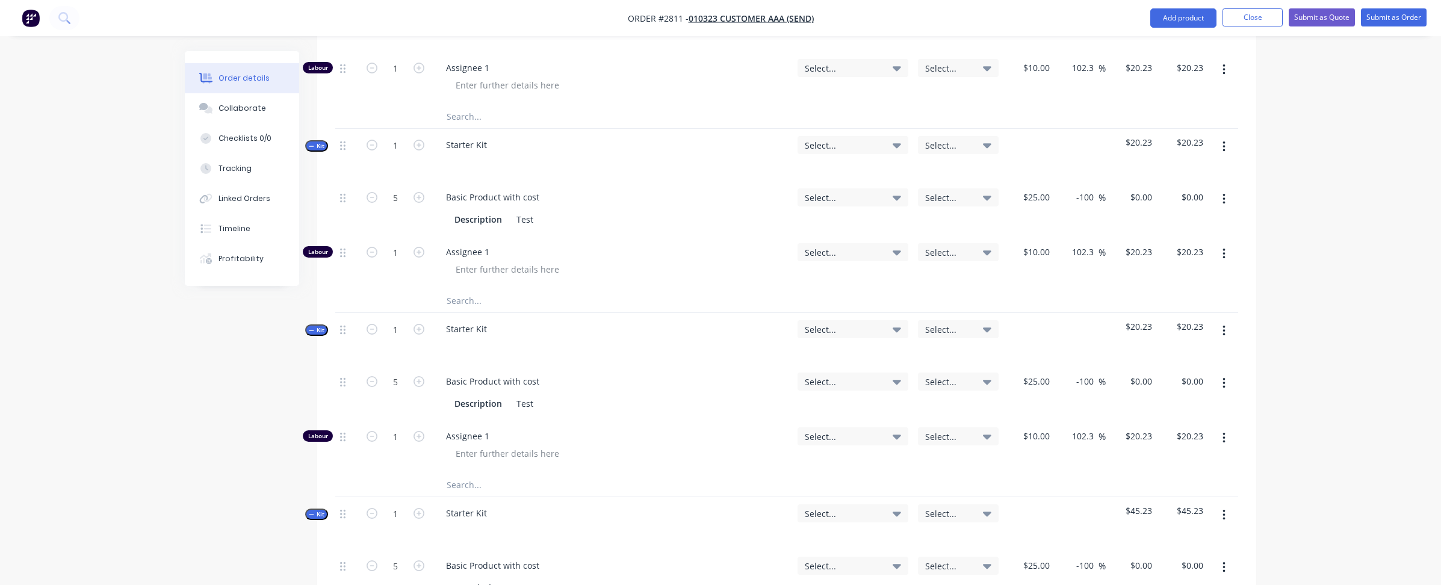
scroll to position [1408, 0]
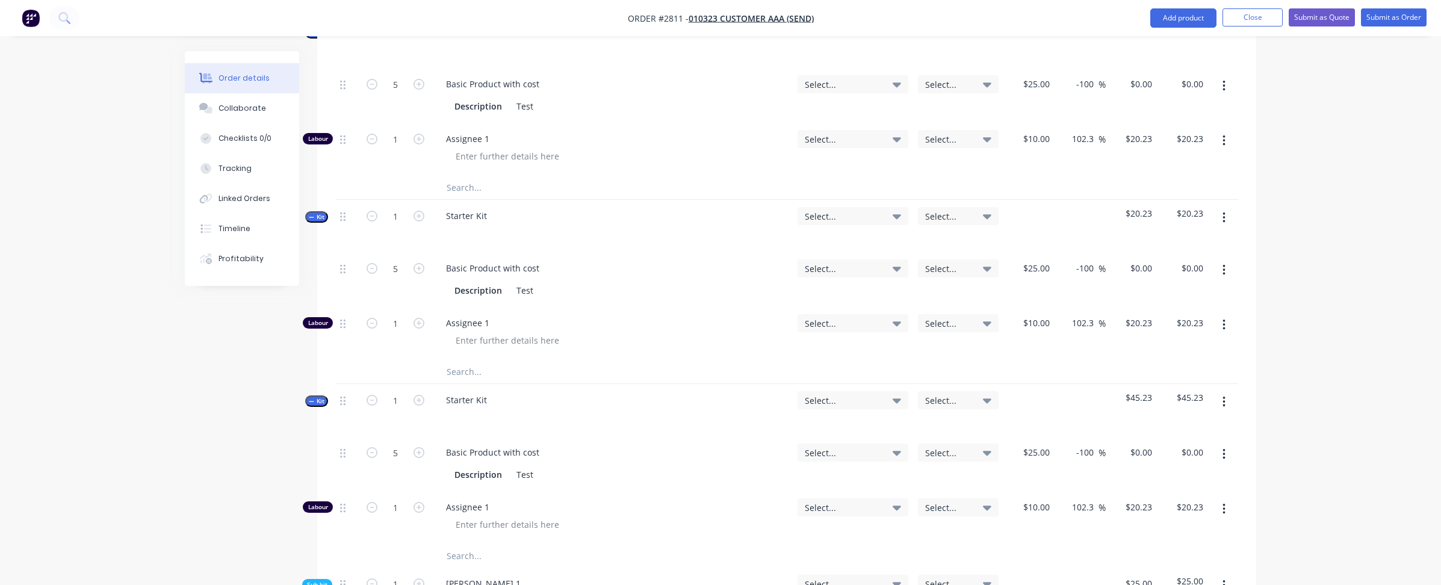
click at [1218, 391] on button "button" at bounding box center [1224, 402] width 28 height 22
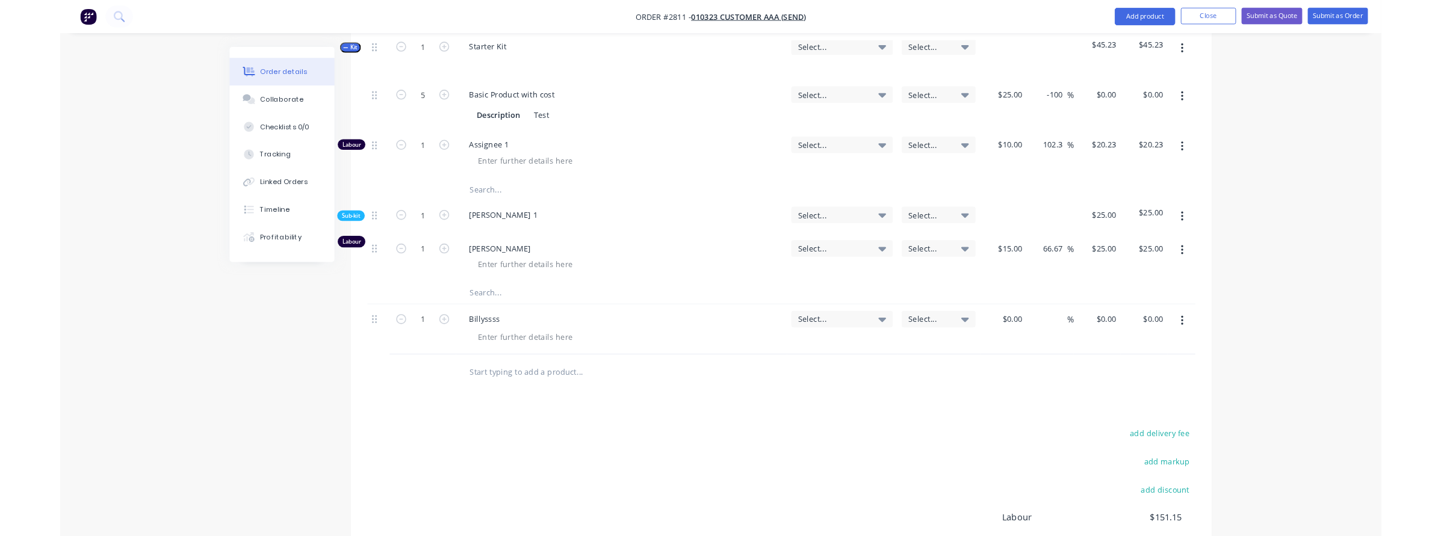
scroll to position [1872, 0]
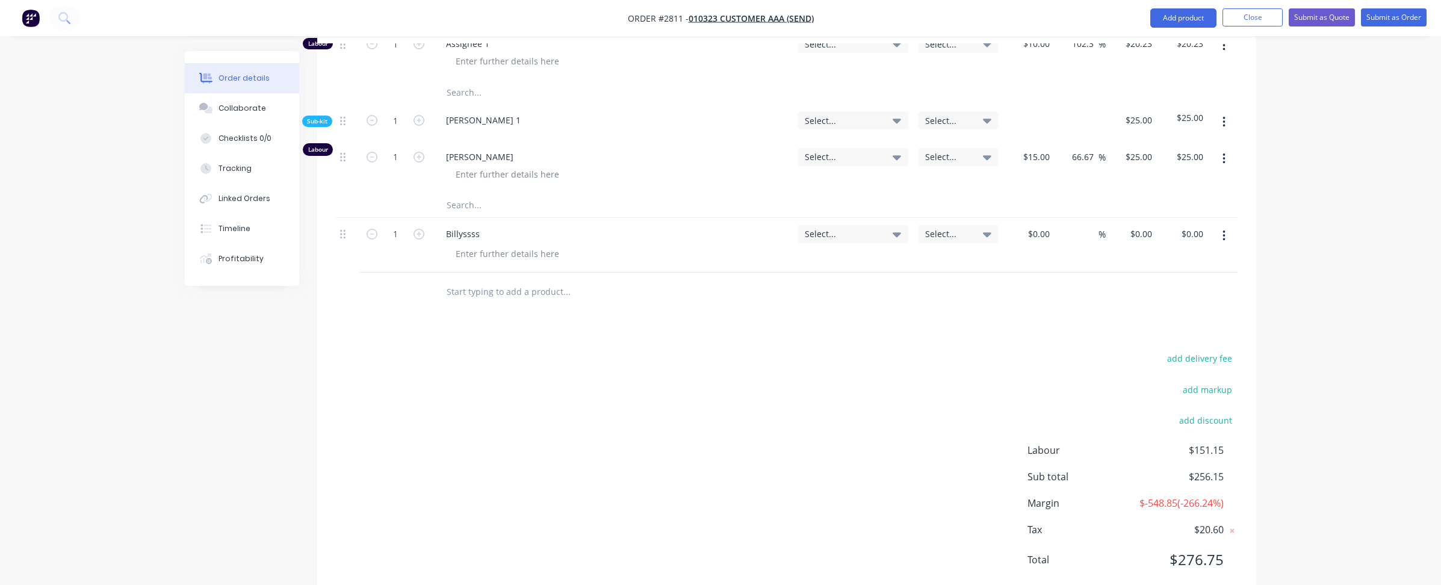
click at [478, 280] on input "text" at bounding box center [566, 292] width 241 height 24
type input "deogracias"
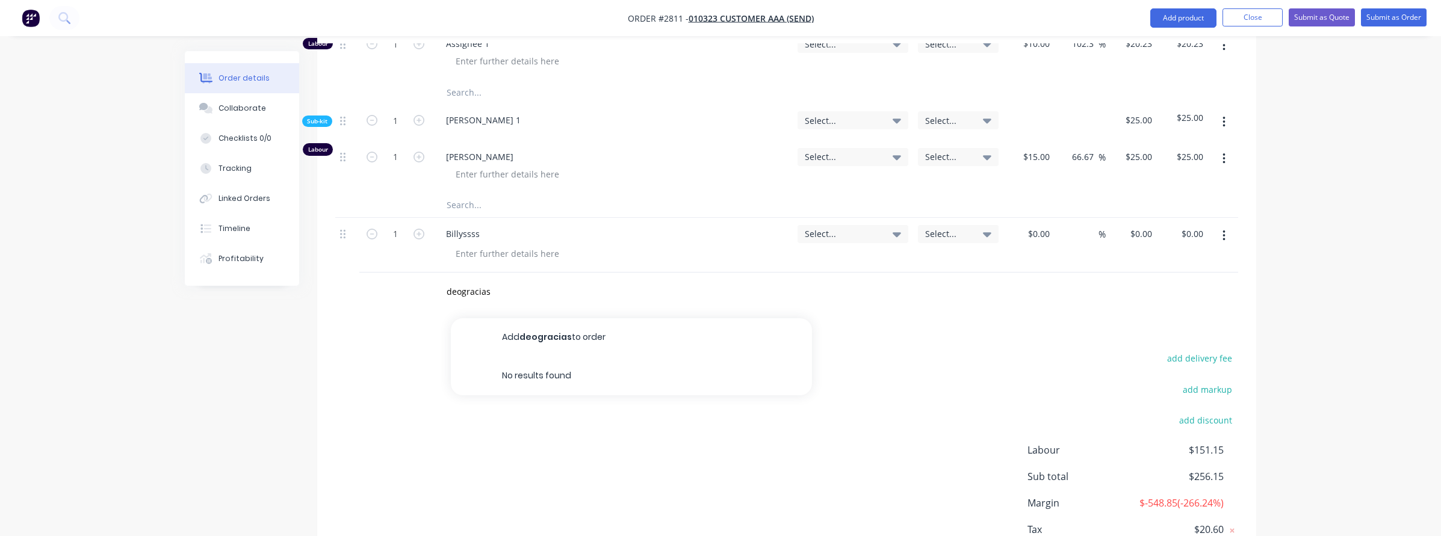
click at [1250, 15] on button "Close" at bounding box center [1252, 17] width 60 height 18
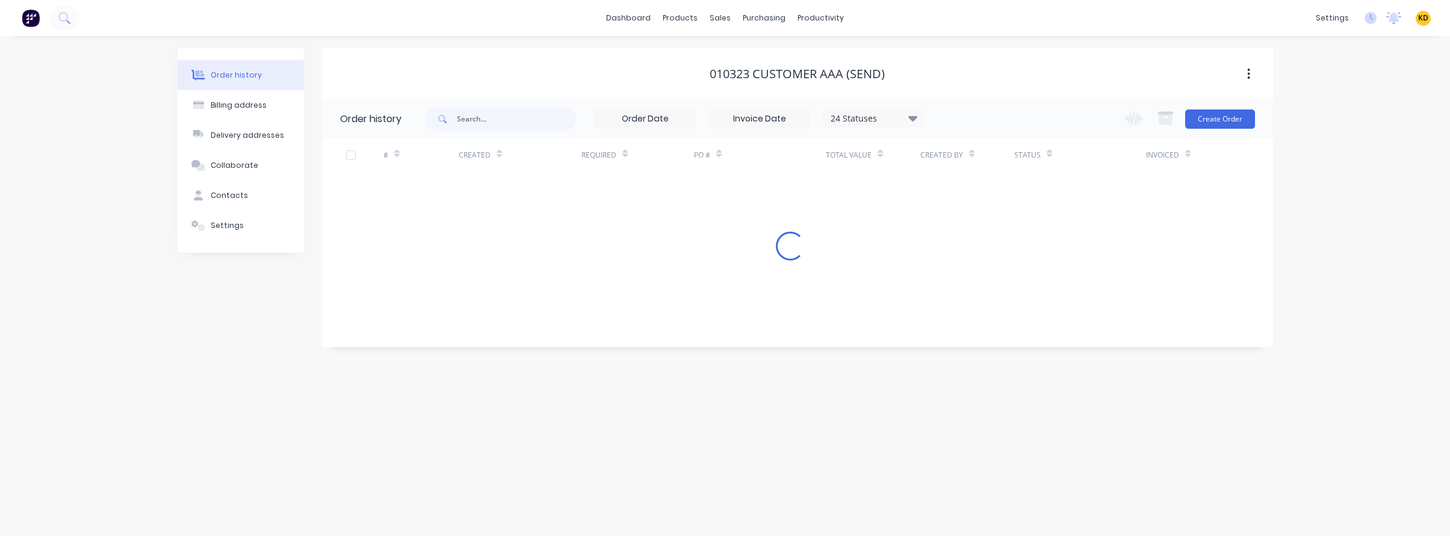
drag, startPoint x: 1356, startPoint y: 226, endPoint x: 1354, endPoint y: 207, distance: 19.3
click at [1356, 226] on div "Order history Billing address Delivery addresses Collaborate Contacts Settings …" at bounding box center [725, 286] width 1450 height 500
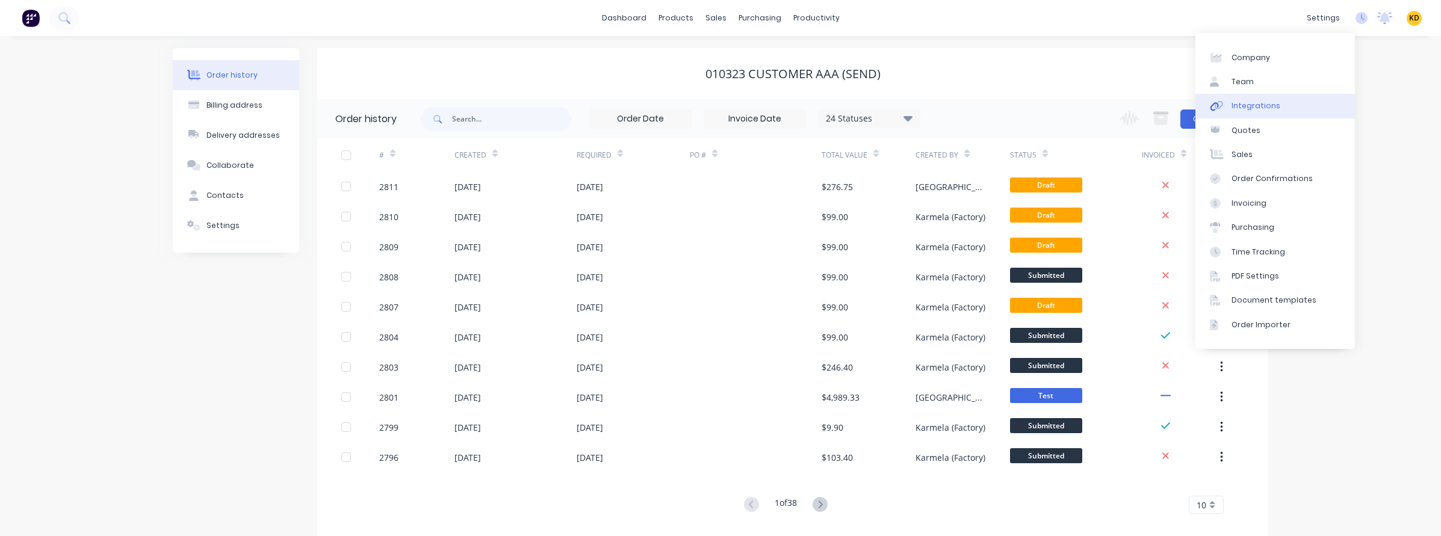
click at [1286, 94] on link "Integrations" at bounding box center [1275, 106] width 160 height 24
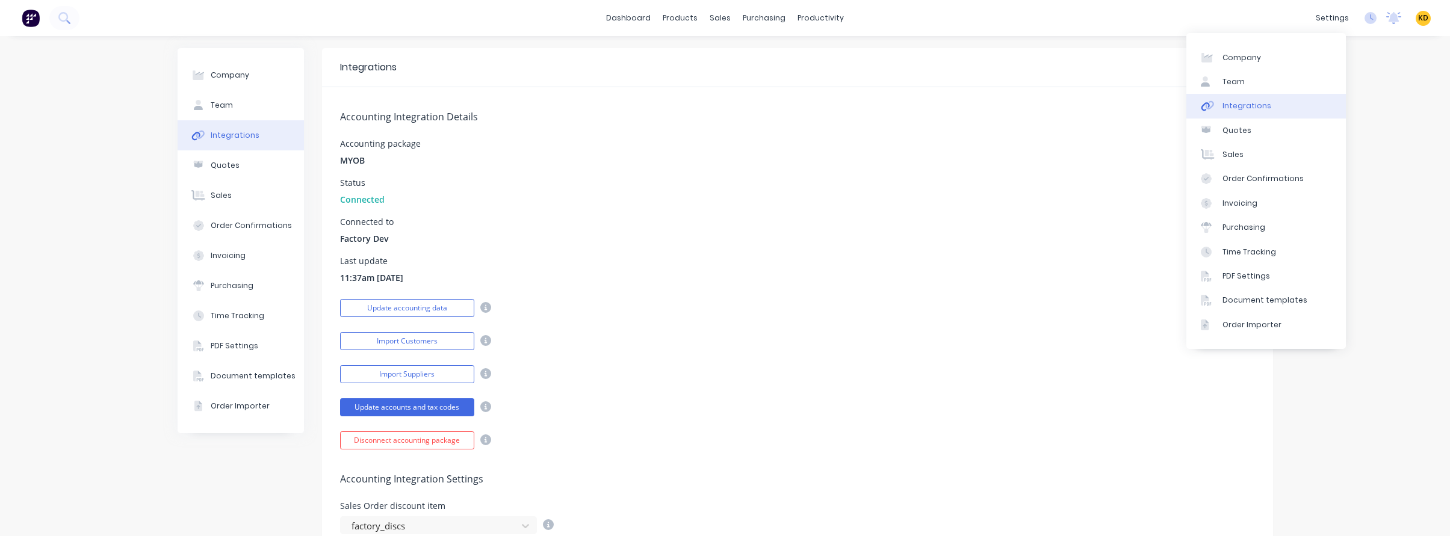
click at [1304, 94] on link "Integrations" at bounding box center [1266, 106] width 160 height 24
click at [1303, 85] on link "Team" at bounding box center [1266, 82] width 160 height 24
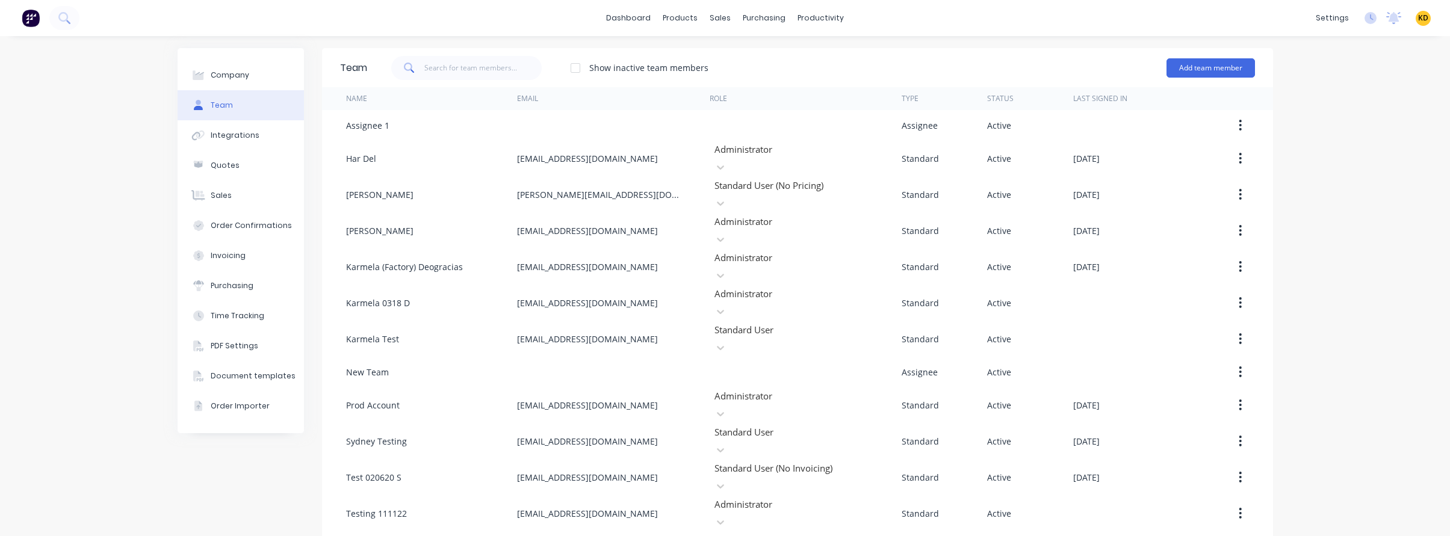
click at [1339, 271] on div "Company Team Integrations Quotes Sales Order Confirmations Invoicing Purchasing…" at bounding box center [725, 308] width 1450 height 544
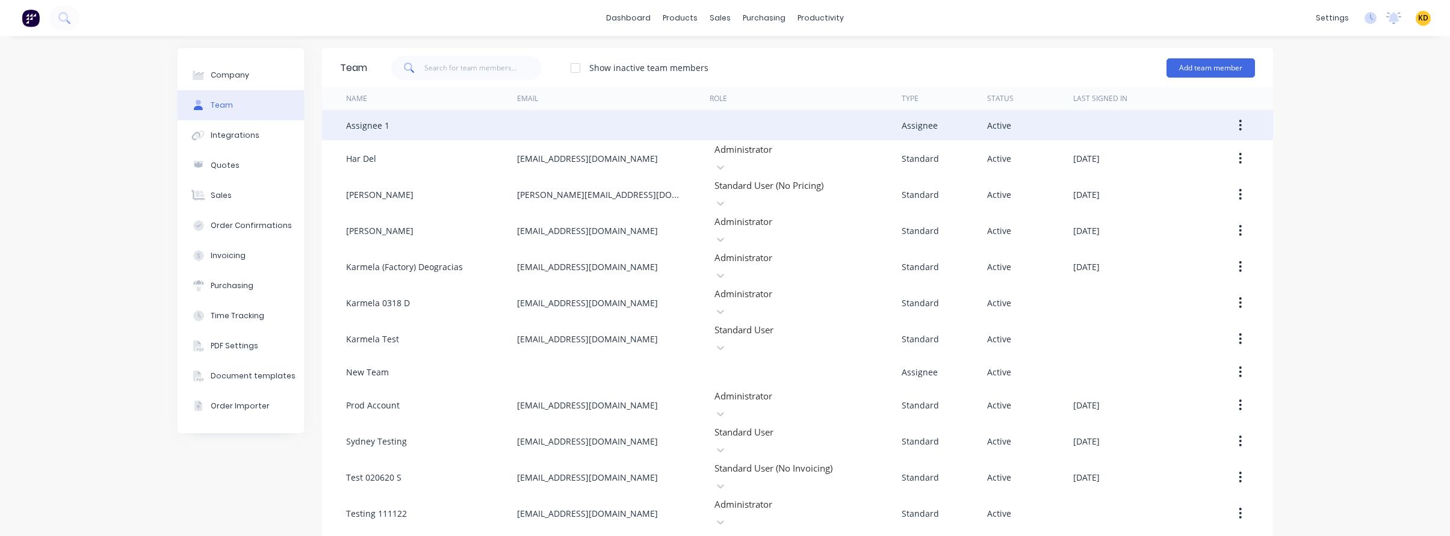
click at [1234, 116] on button "button" at bounding box center [1240, 125] width 28 height 22
click at [1214, 152] on div "Edit" at bounding box center [1197, 156] width 93 height 17
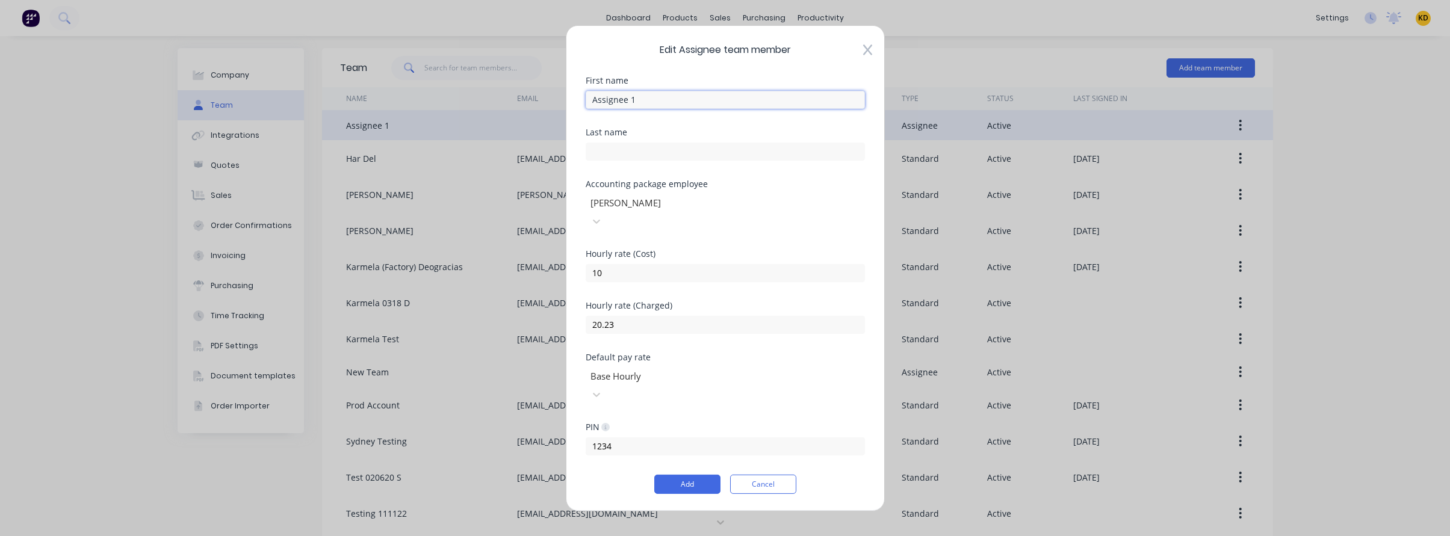
click at [643, 108] on input "Assignee 1" at bounding box center [725, 99] width 279 height 18
click at [663, 475] on button "Add" at bounding box center [687, 484] width 66 height 19
